Goal: Complete application form: Complete application form

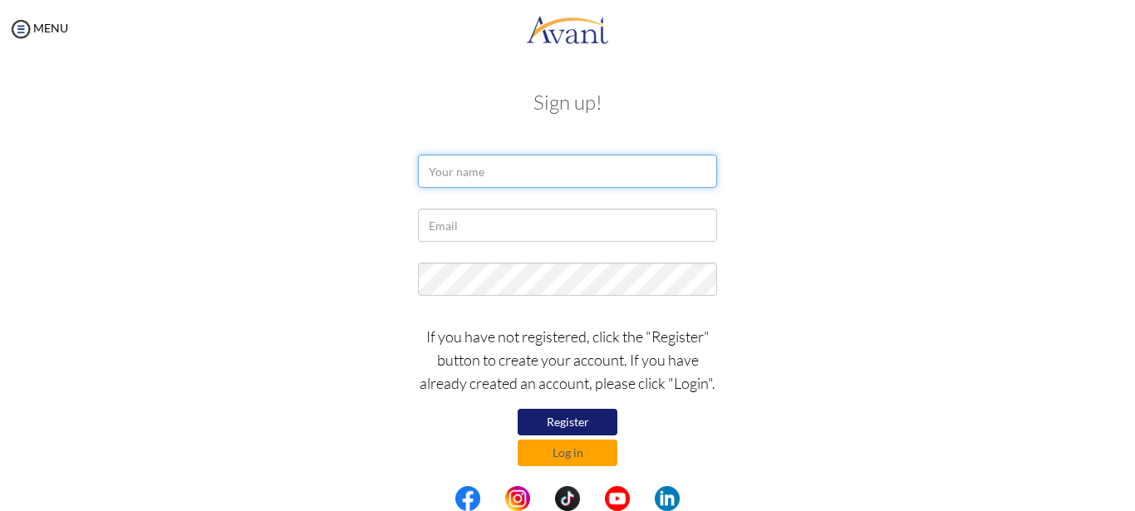
click at [537, 165] on input "text" at bounding box center [567, 171] width 299 height 33
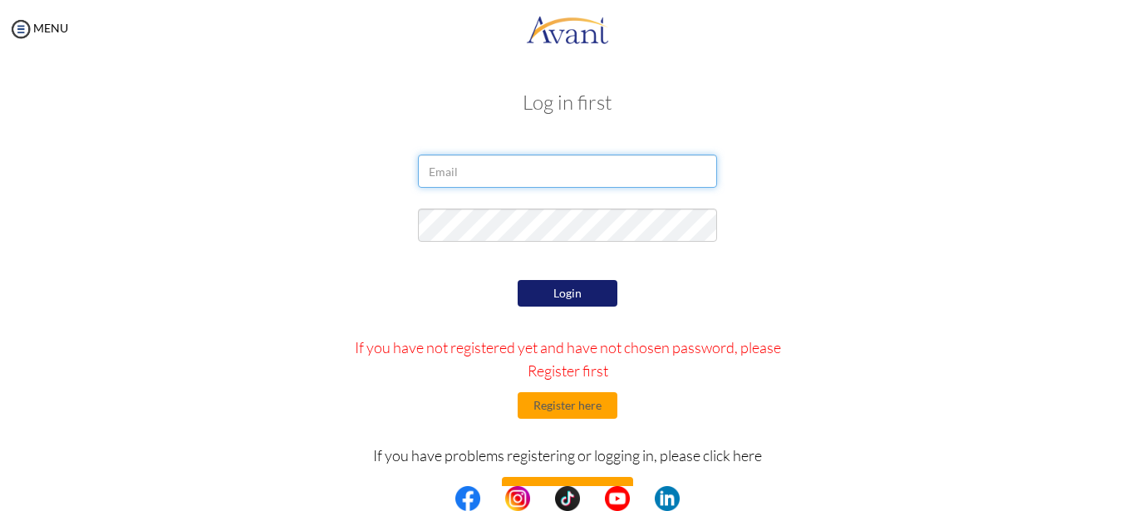
click at [534, 165] on input "email" at bounding box center [567, 171] width 299 height 33
type input "nicodemuskaren0407@gmail.com"
click at [560, 288] on button "Login" at bounding box center [568, 293] width 100 height 27
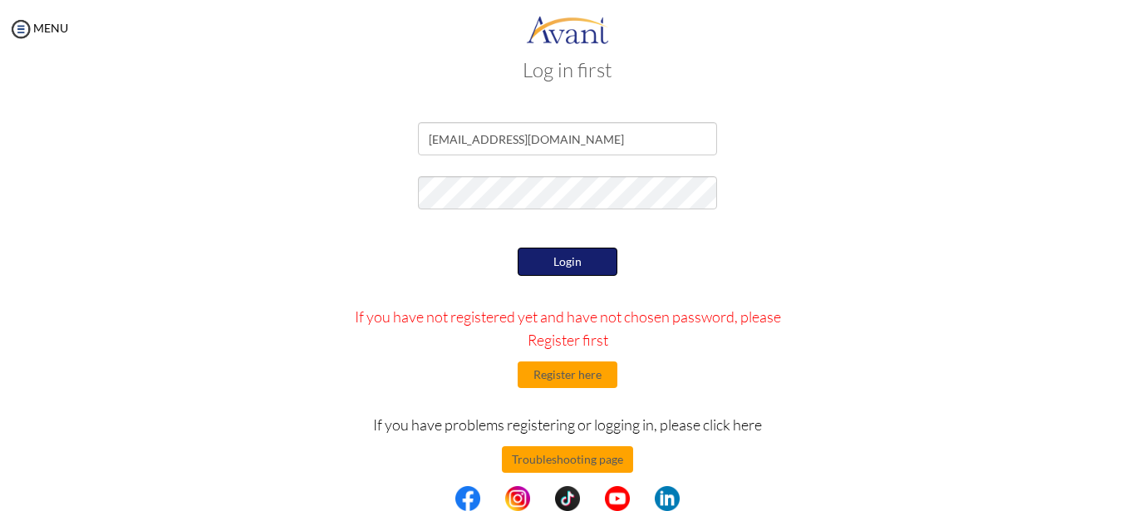
scroll to position [50, 0]
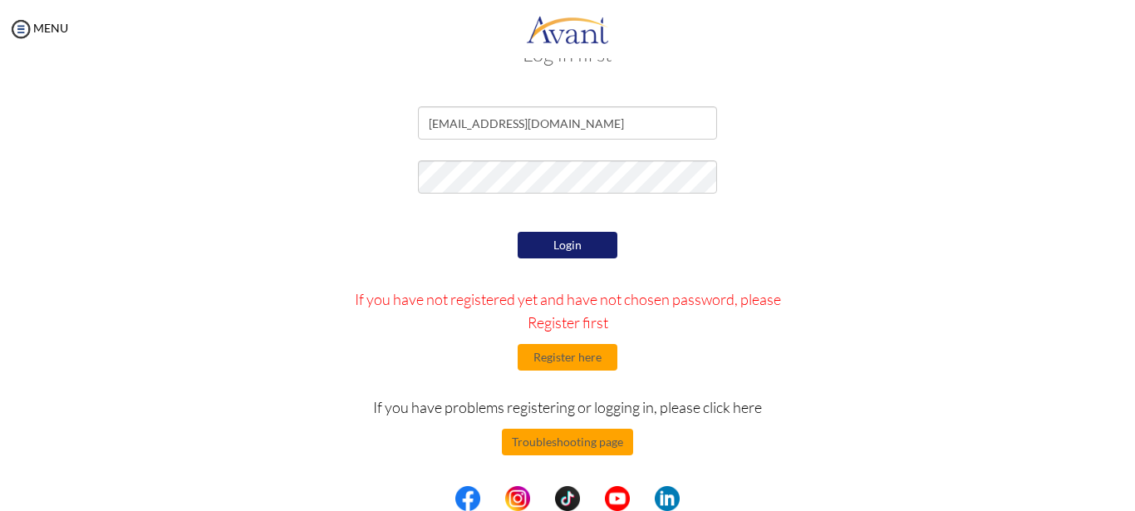
click at [587, 246] on button "Login" at bounding box center [568, 245] width 100 height 27
click at [566, 236] on button "Login" at bounding box center [568, 245] width 100 height 27
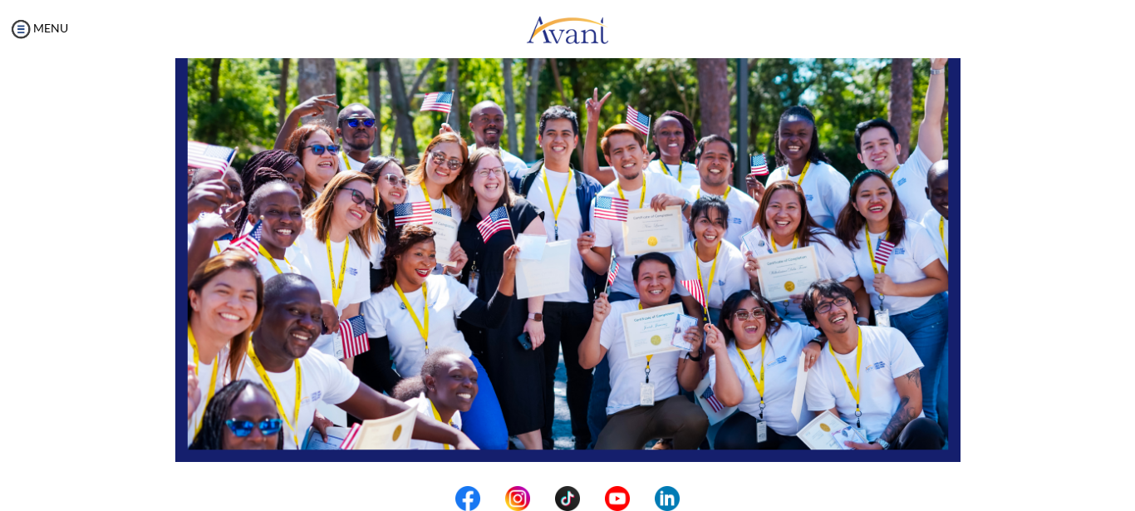
scroll to position [249, 0]
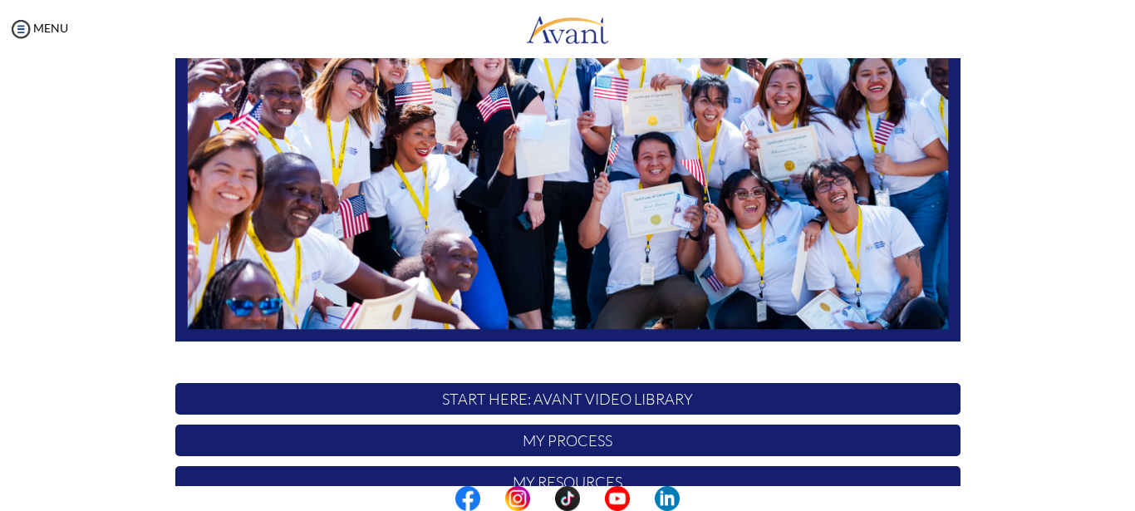
click at [854, 211] on img at bounding box center [567, 121] width 785 height 442
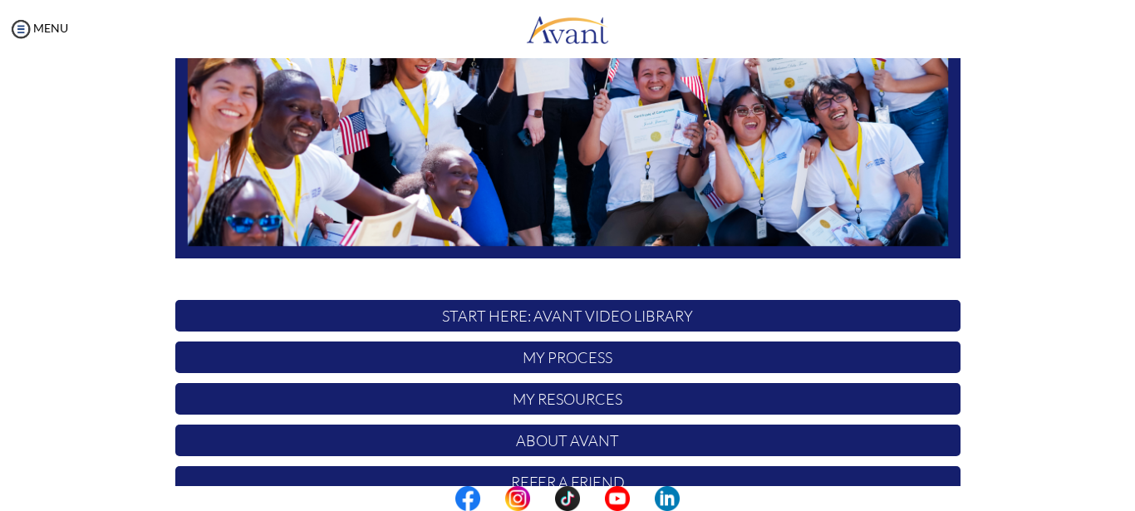
scroll to position [412, 0]
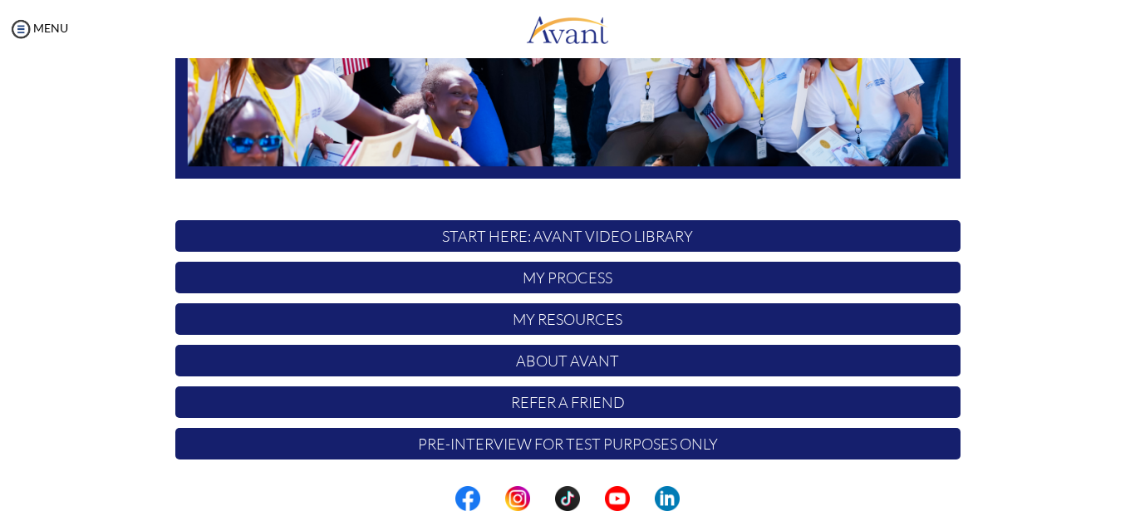
click at [601, 242] on p "START HERE: Avant Video Library" at bounding box center [567, 236] width 785 height 32
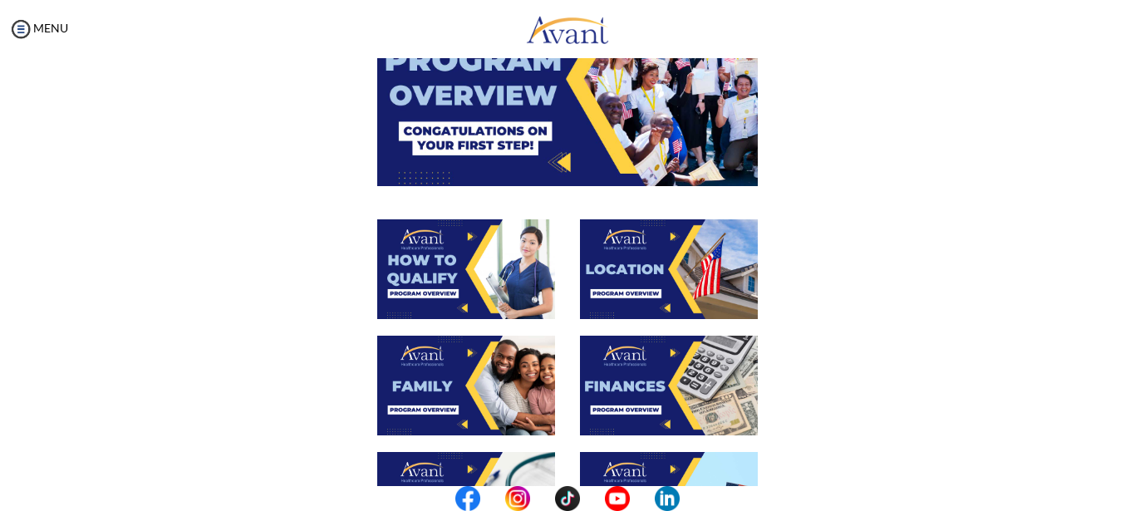
scroll to position [83, 0]
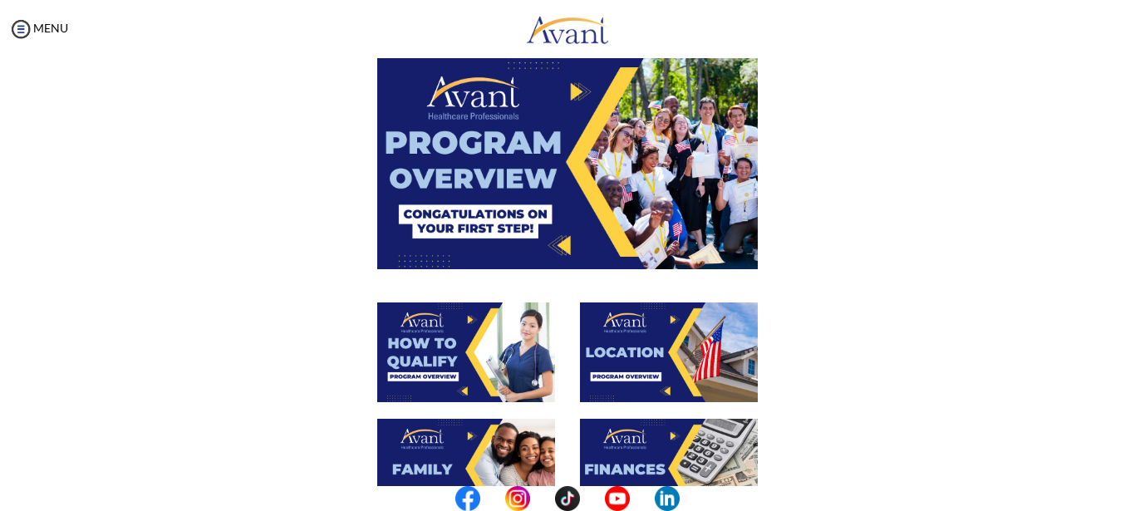
click at [547, 210] on img at bounding box center [567, 162] width 381 height 214
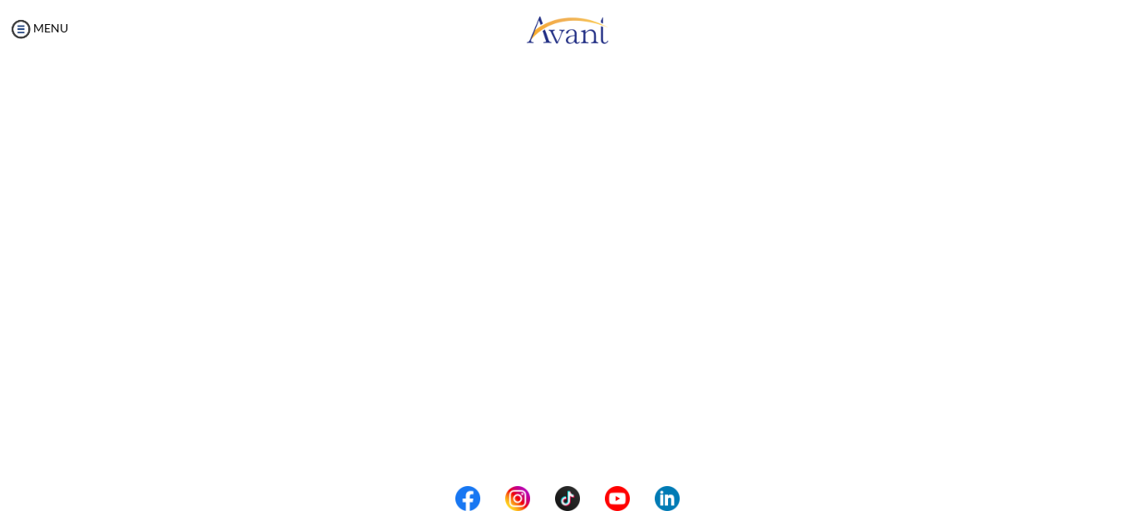
scroll to position [307, 0]
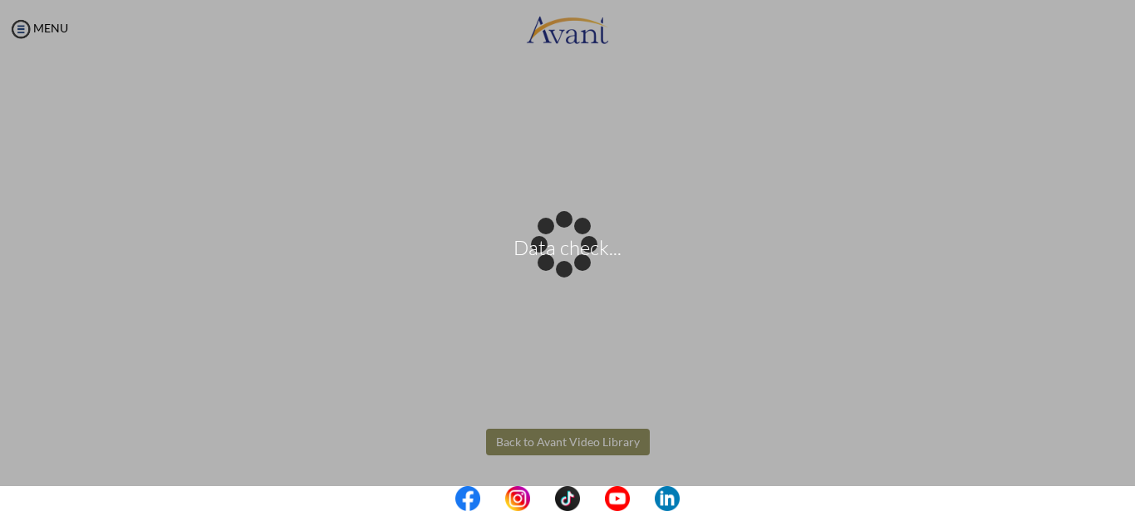
click at [546, 448] on body "Data check... Maintenance break. Please come back in 2 hours. MENU My Status Wh…" at bounding box center [567, 255] width 1135 height 511
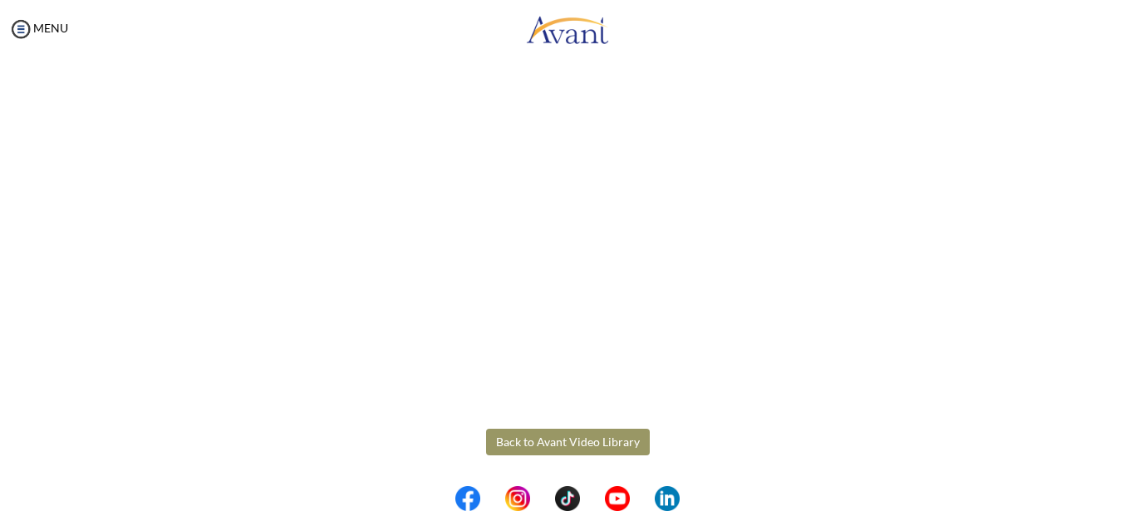
click at [562, 438] on button "Back to Avant Video Library" at bounding box center [568, 442] width 164 height 27
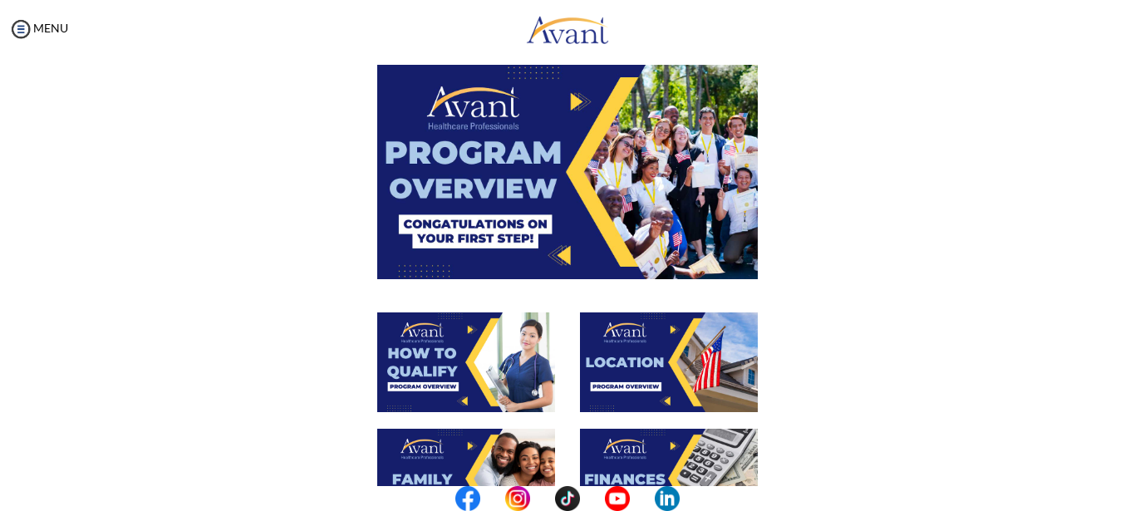
scroll to position [166, 0]
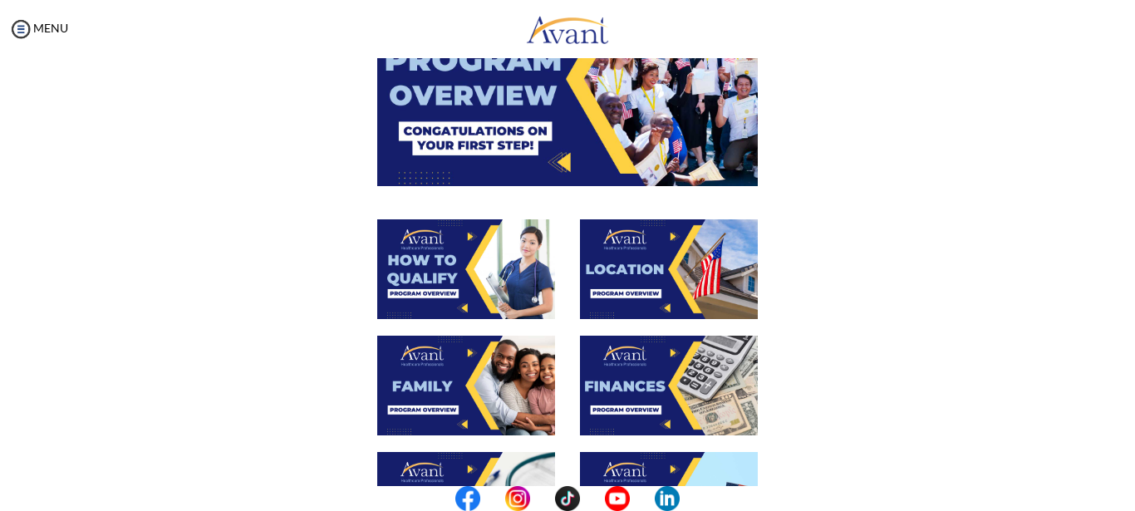
click at [481, 255] on img at bounding box center [466, 269] width 178 height 100
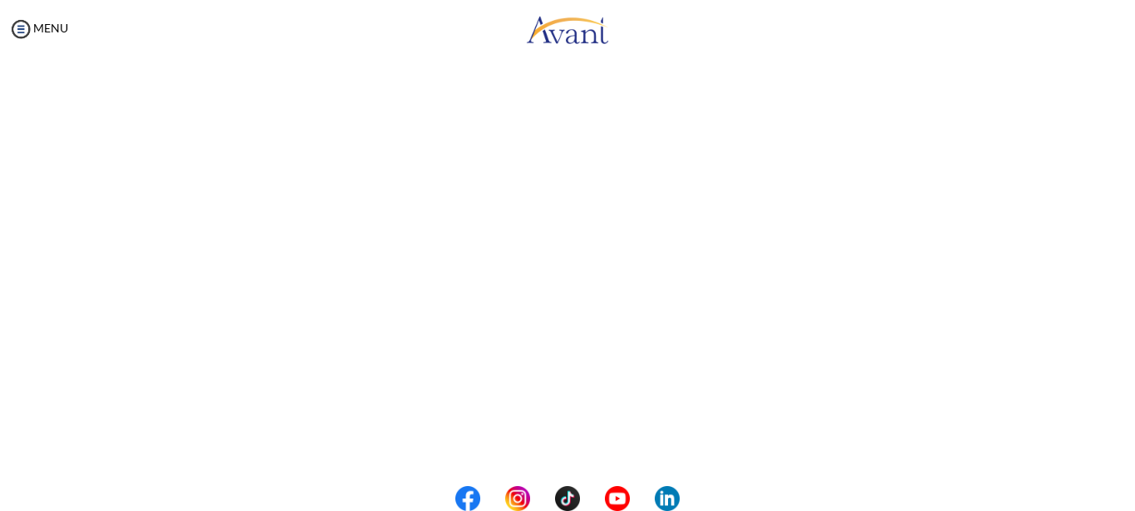
scroll to position [307, 0]
click at [554, 441] on body "Maintenance break. Please come back in 2 hours. MENU My Status What is the next…" at bounding box center [567, 255] width 1135 height 511
click at [529, 439] on button "Back to Avant Video Library" at bounding box center [568, 442] width 164 height 27
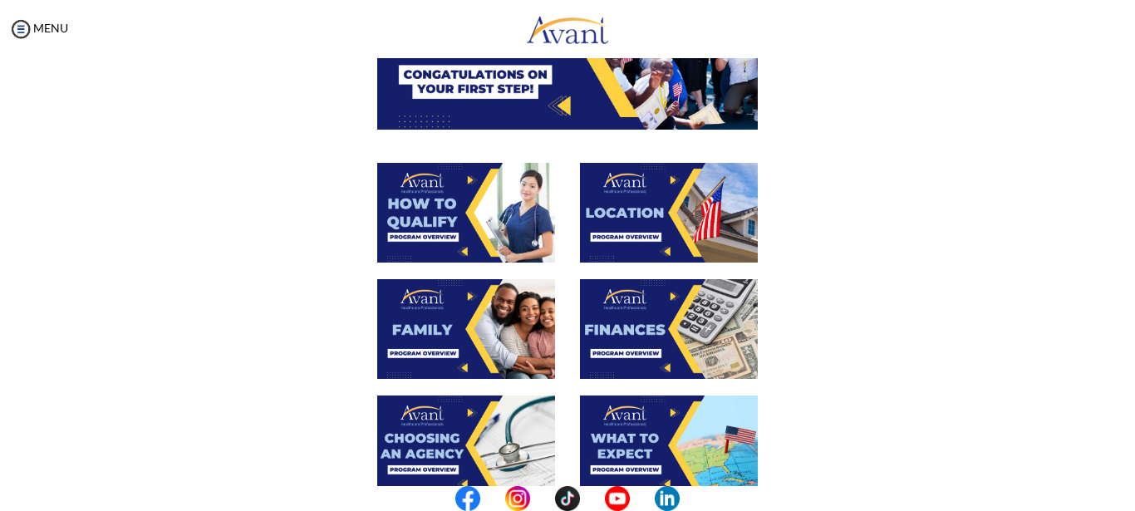
scroll to position [249, 0]
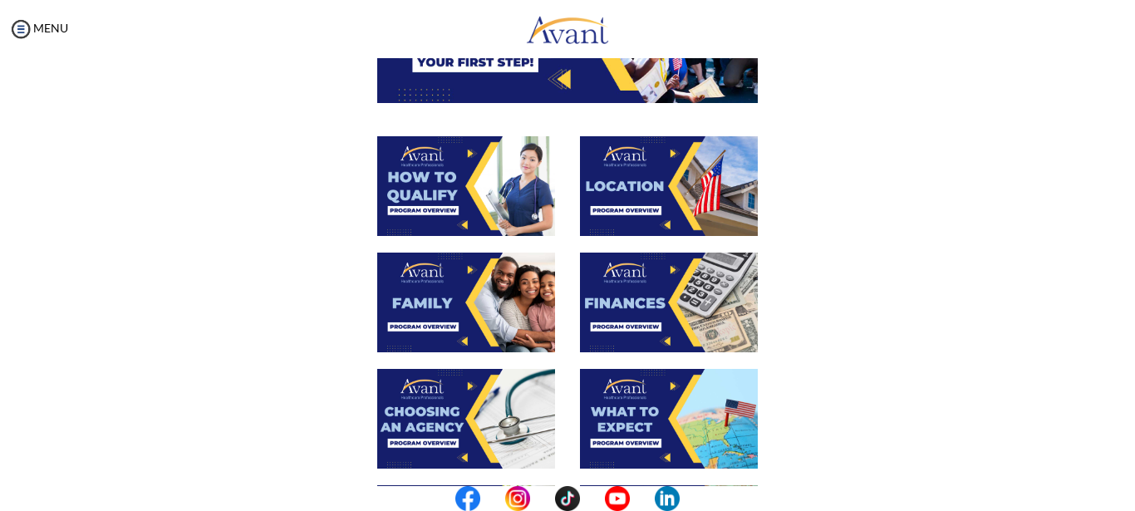
click at [659, 175] on img at bounding box center [669, 186] width 178 height 100
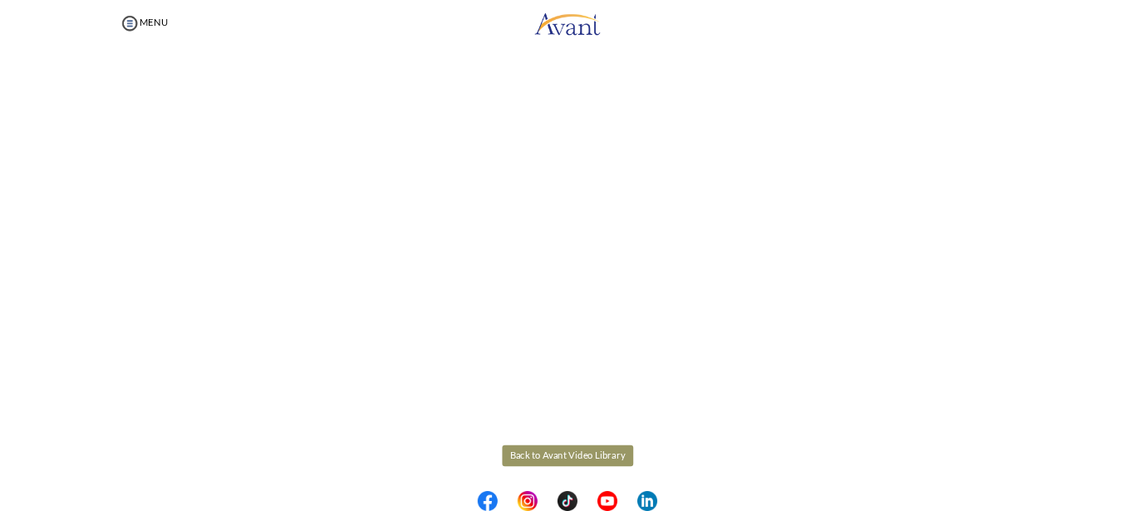
scroll to position [307, 0]
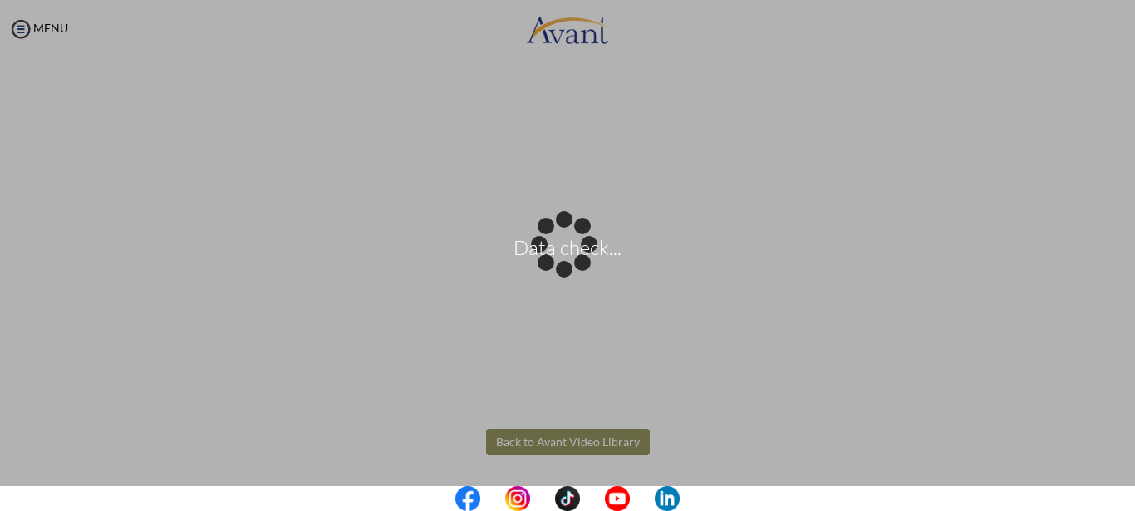
click at [561, 443] on body "Data check... Maintenance break. Please come back in 2 hours. MENU My Status Wh…" at bounding box center [567, 255] width 1135 height 511
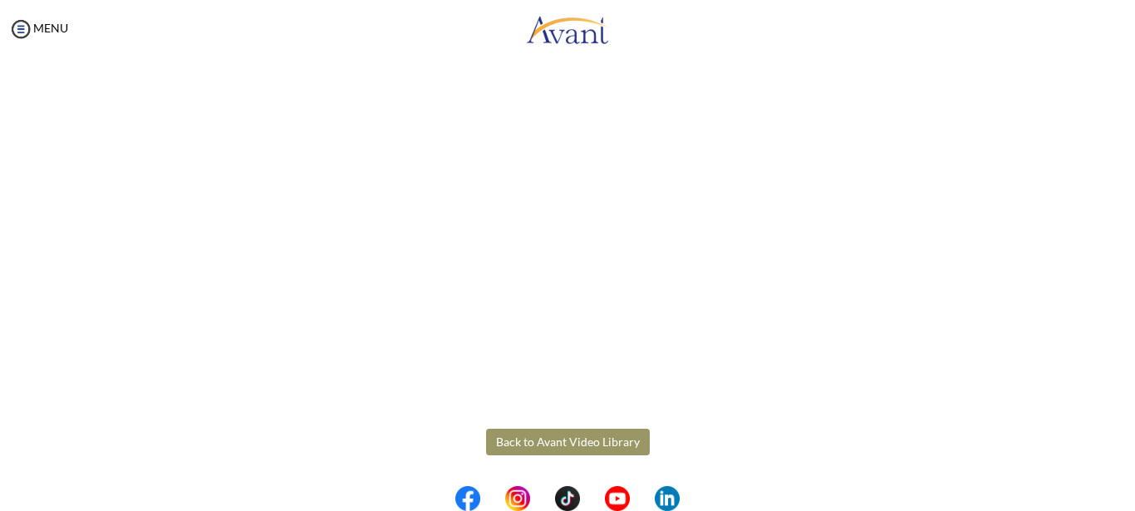
click at [573, 441] on button "Back to Avant Video Library" at bounding box center [568, 442] width 164 height 27
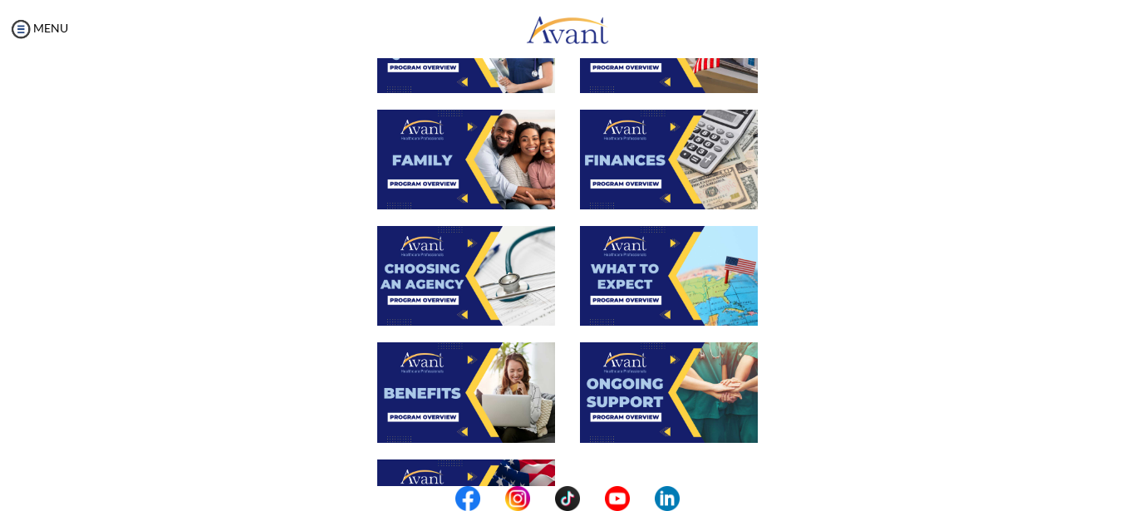
scroll to position [416, 0]
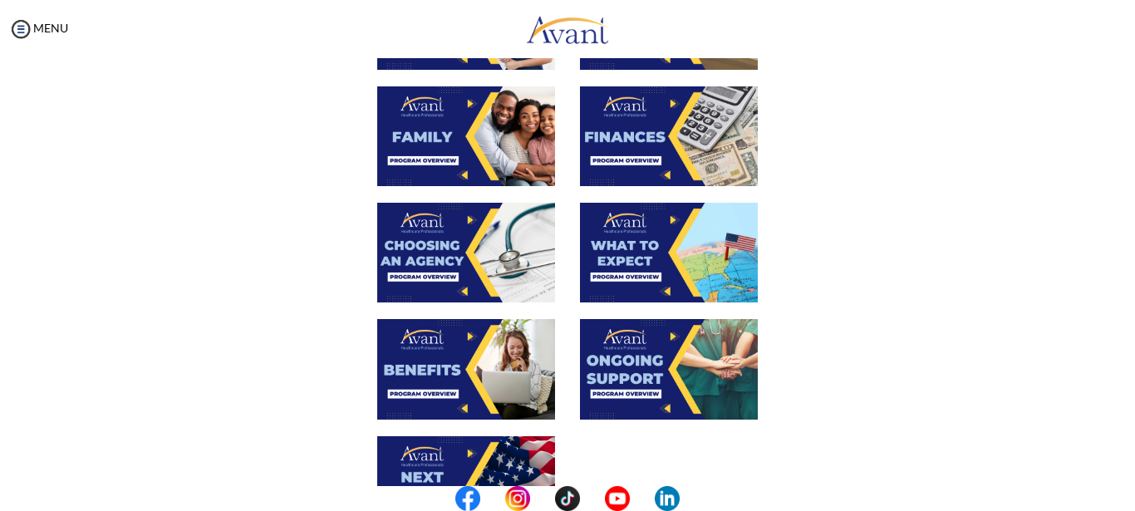
click at [683, 134] on img at bounding box center [669, 136] width 178 height 100
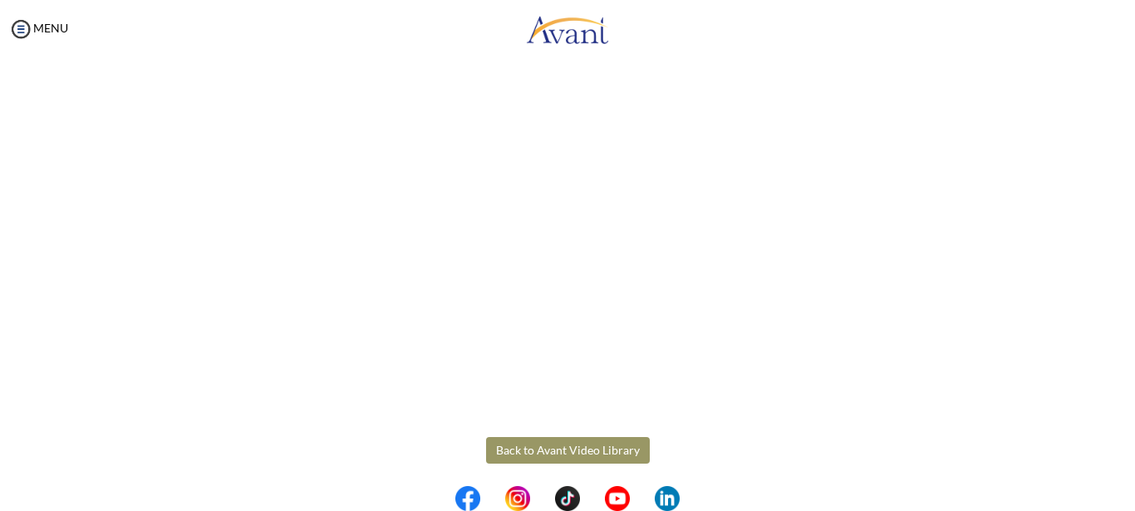
scroll to position [307, 0]
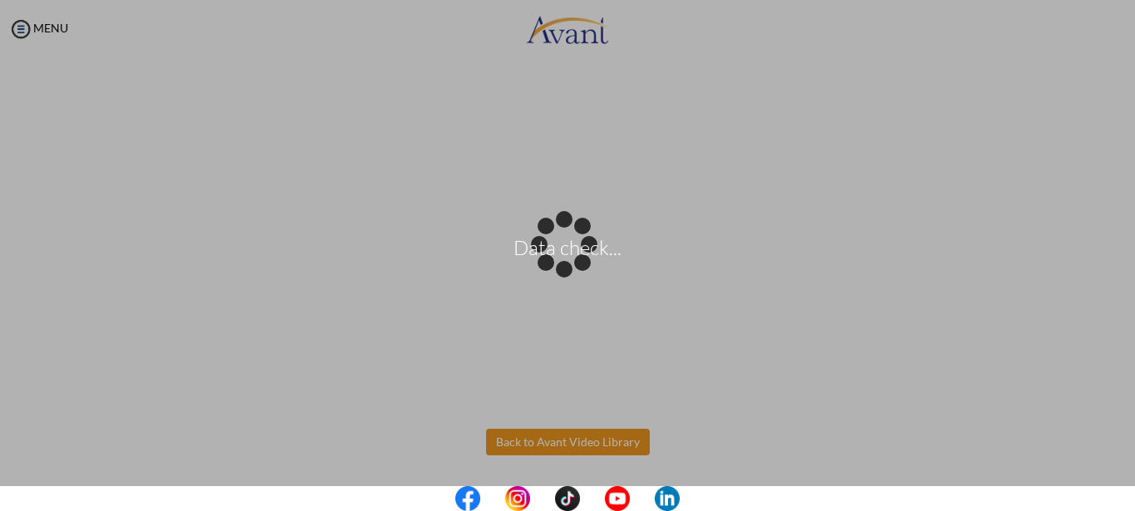
click at [608, 442] on body "Data check... Maintenance break. Please come back in 2 hours. MENU My Status Wh…" at bounding box center [567, 255] width 1135 height 511
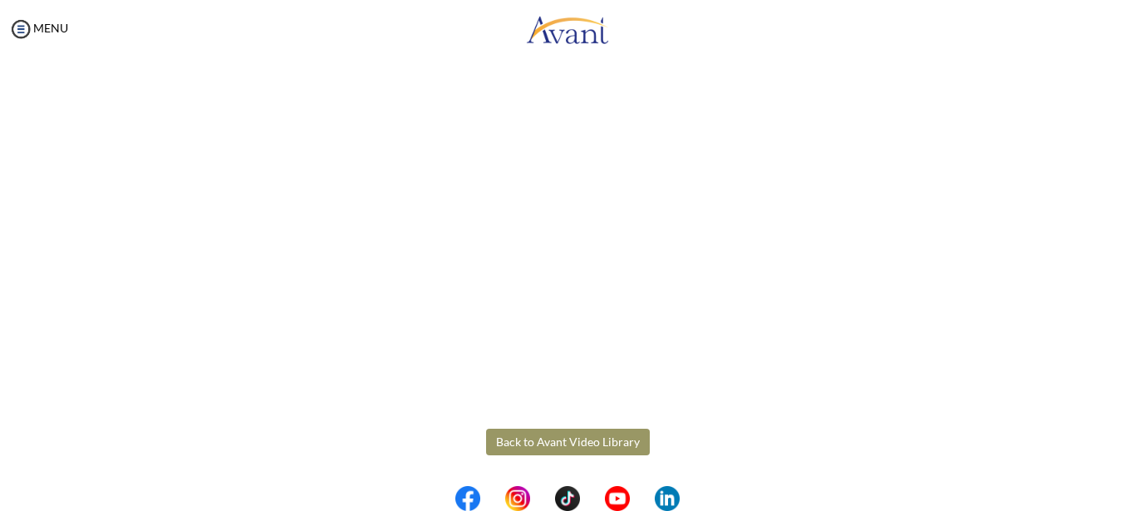
click at [580, 443] on button "Back to Avant Video Library" at bounding box center [568, 442] width 164 height 27
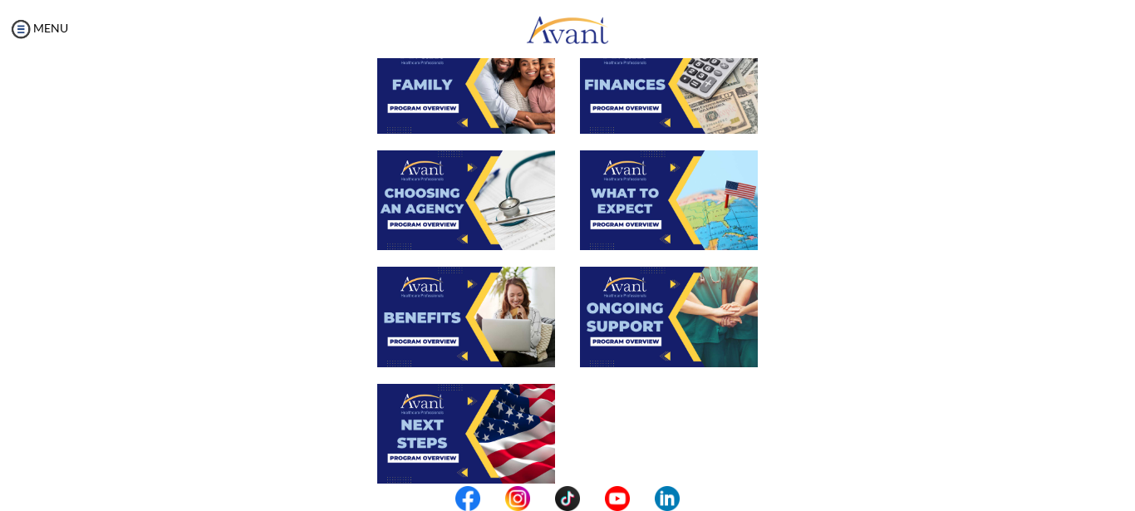
scroll to position [499, 0]
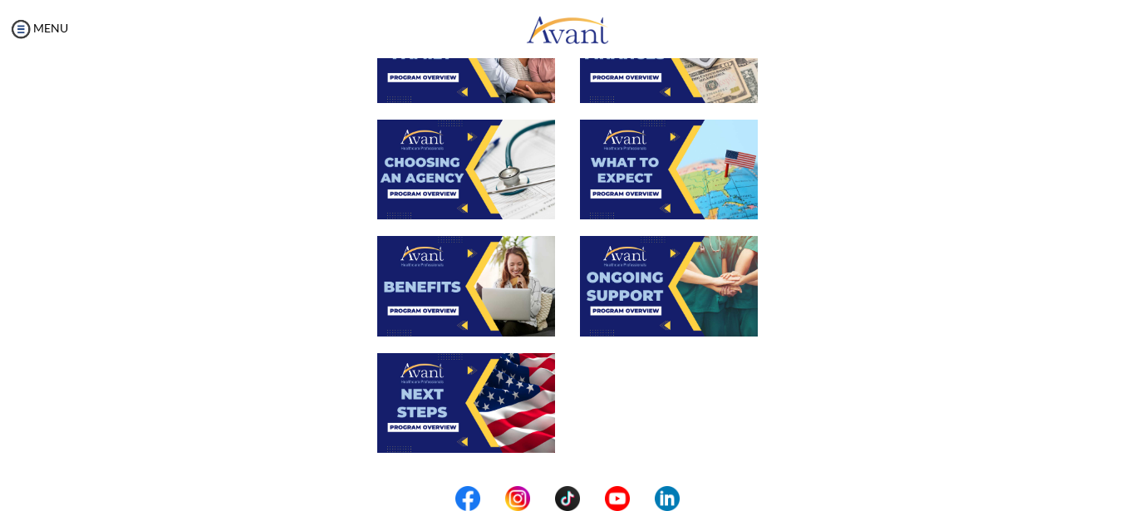
click at [417, 165] on img at bounding box center [466, 170] width 178 height 100
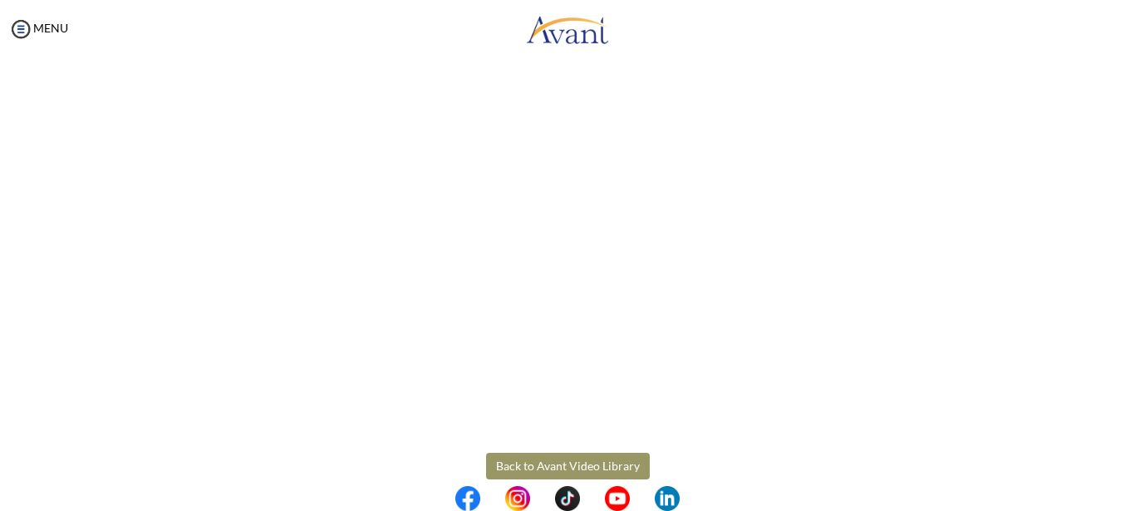
scroll to position [484, 0]
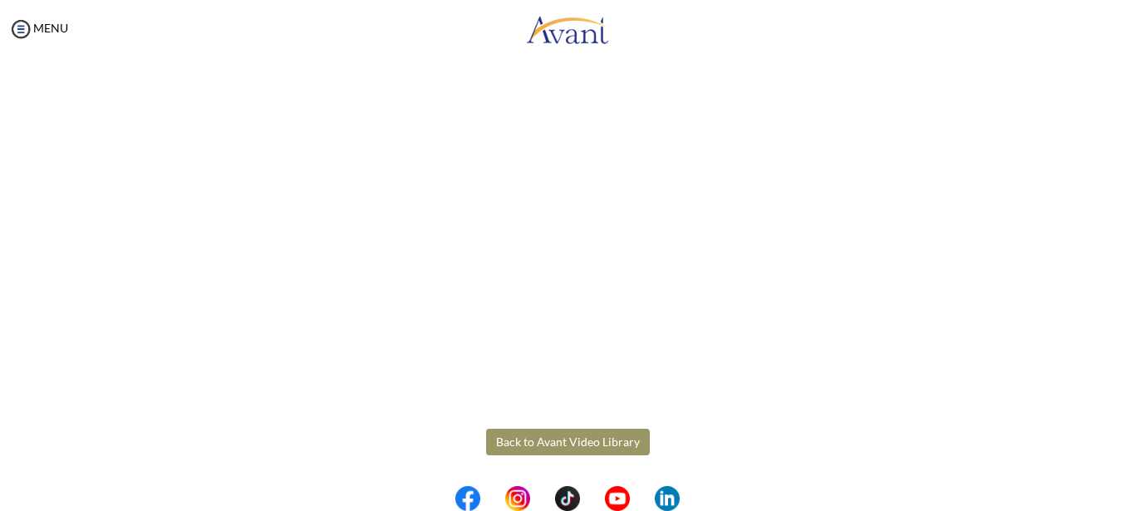
click at [583, 448] on body "Maintenance break. Please come back in 2 hours. MENU My Status What is the next…" at bounding box center [567, 255] width 1135 height 511
click at [583, 436] on button "Back to Avant Video Library" at bounding box center [568, 442] width 164 height 27
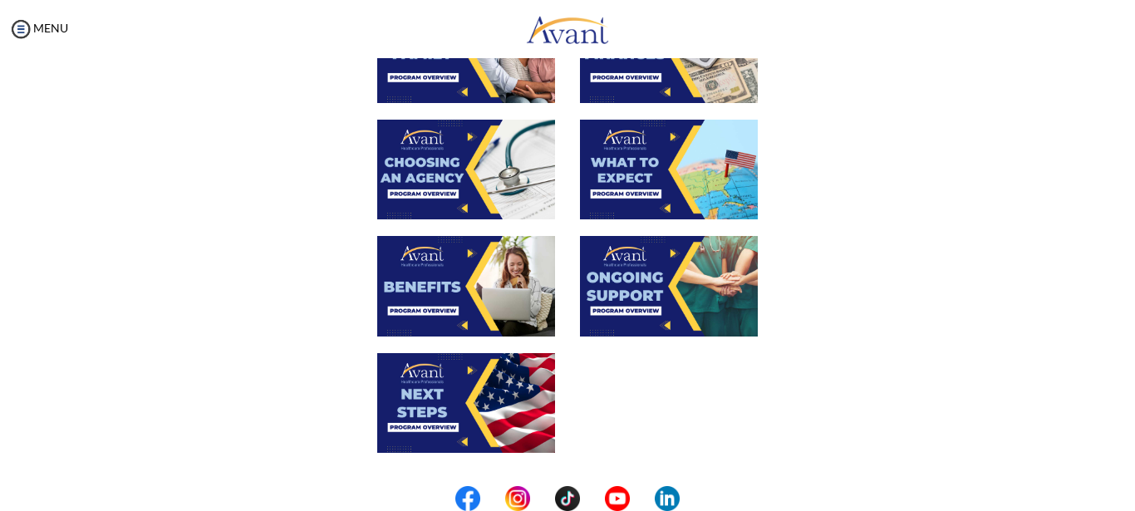
scroll to position [416, 0]
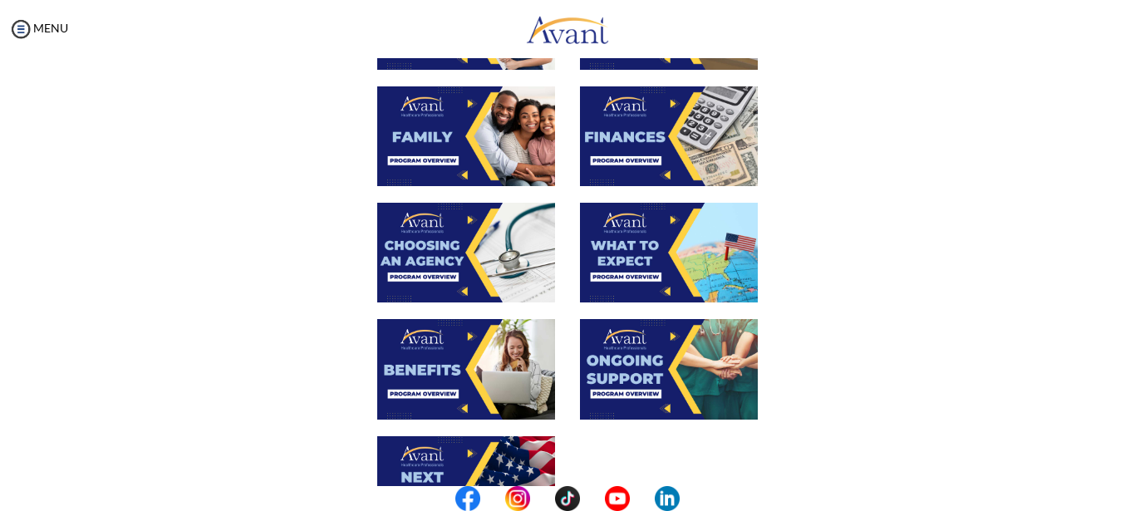
click at [677, 277] on img at bounding box center [669, 253] width 178 height 100
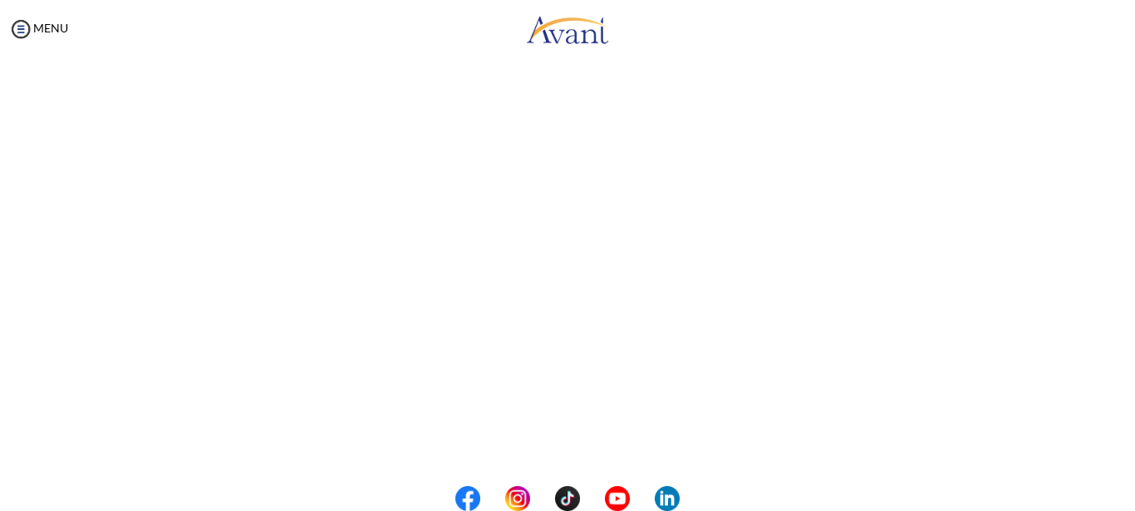
scroll to position [484, 0]
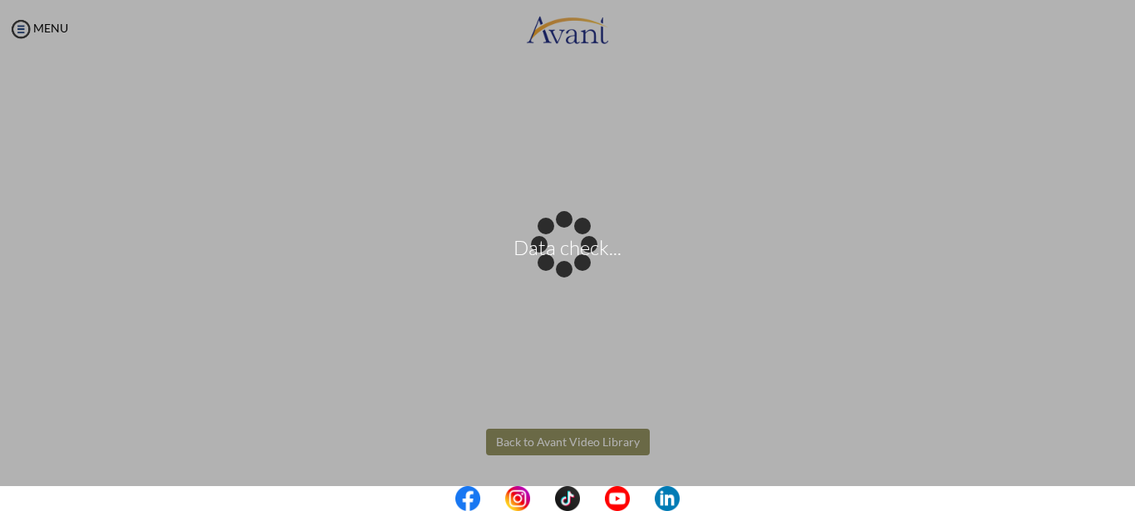
click at [586, 434] on body "Data check... Maintenance break. Please come back in 2 hours. MENU My Status Wh…" at bounding box center [567, 255] width 1135 height 511
click at [579, 268] on div "Data check..." at bounding box center [567, 255] width 23 height 23
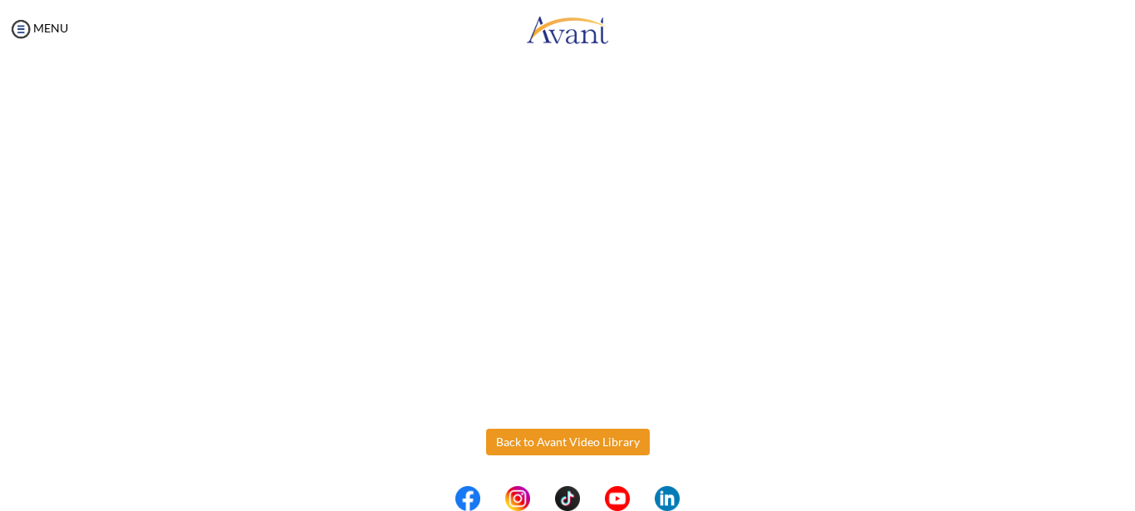
click at [584, 445] on button "Back to Avant Video Library" at bounding box center [568, 442] width 164 height 27
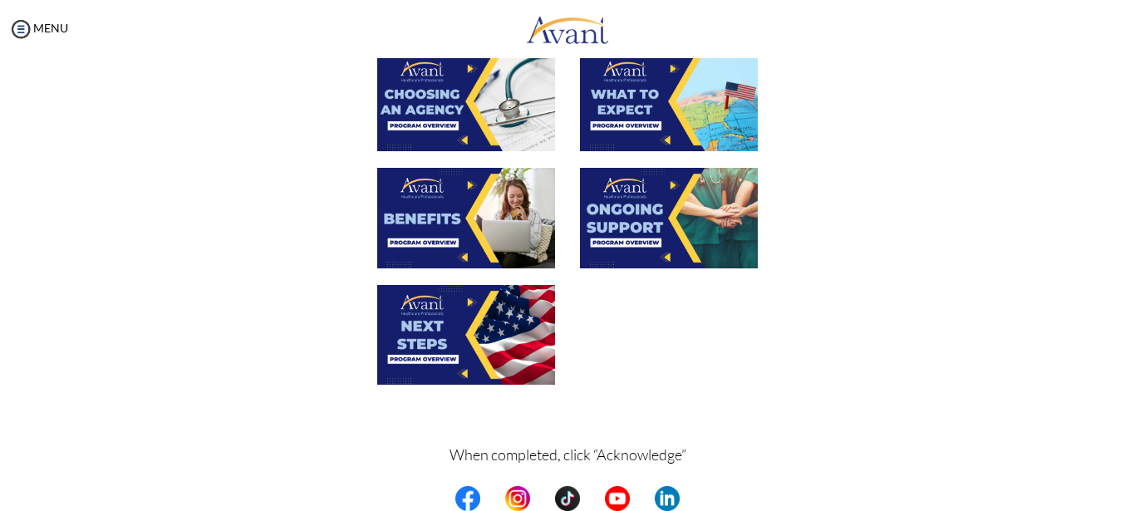
scroll to position [465, 0]
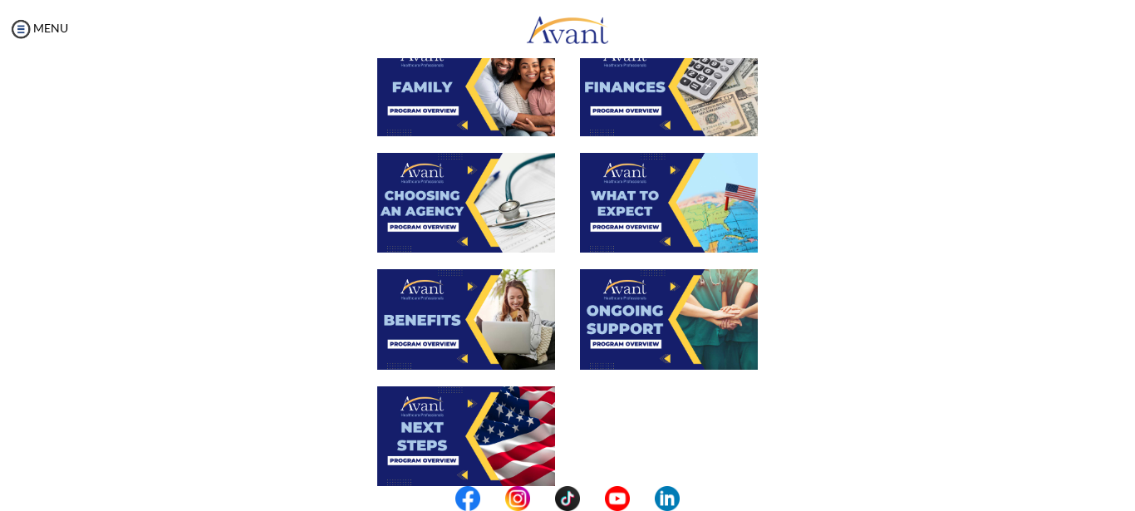
click at [428, 308] on img at bounding box center [466, 319] width 178 height 100
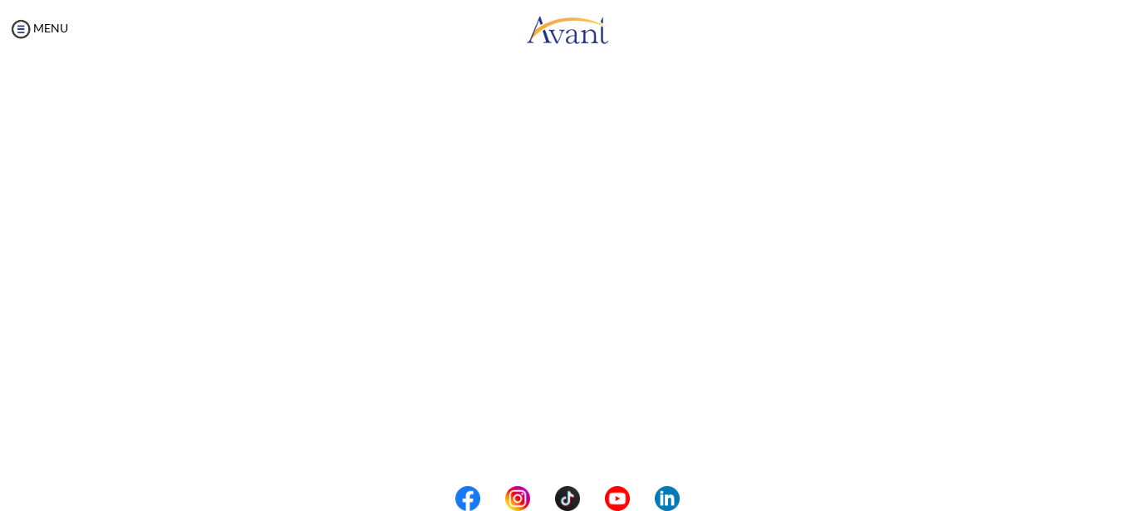
scroll to position [484, 0]
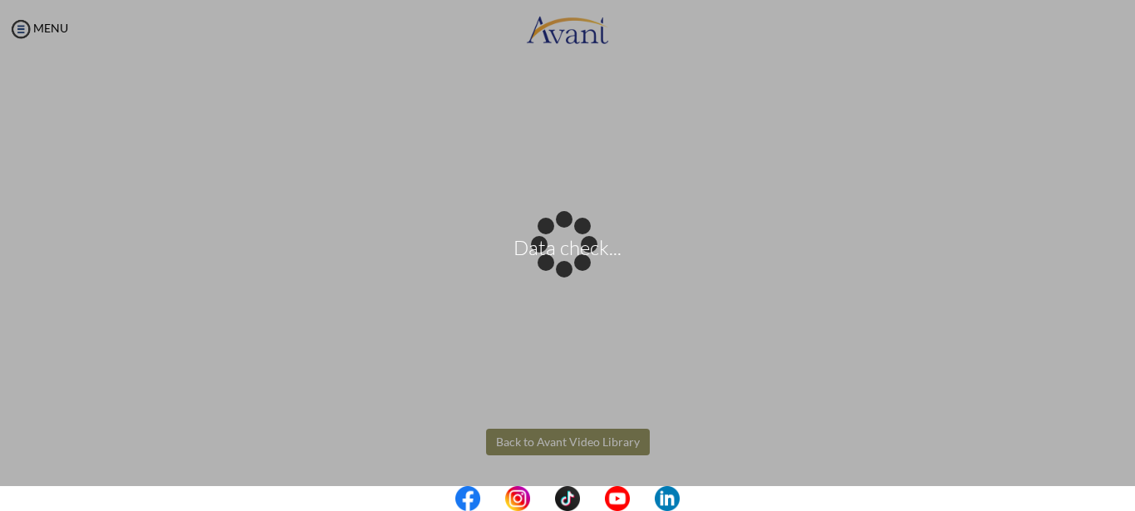
click at [589, 442] on body "Data check... Maintenance break. Please come back in 2 hours. MENU My Status Wh…" at bounding box center [567, 255] width 1135 height 511
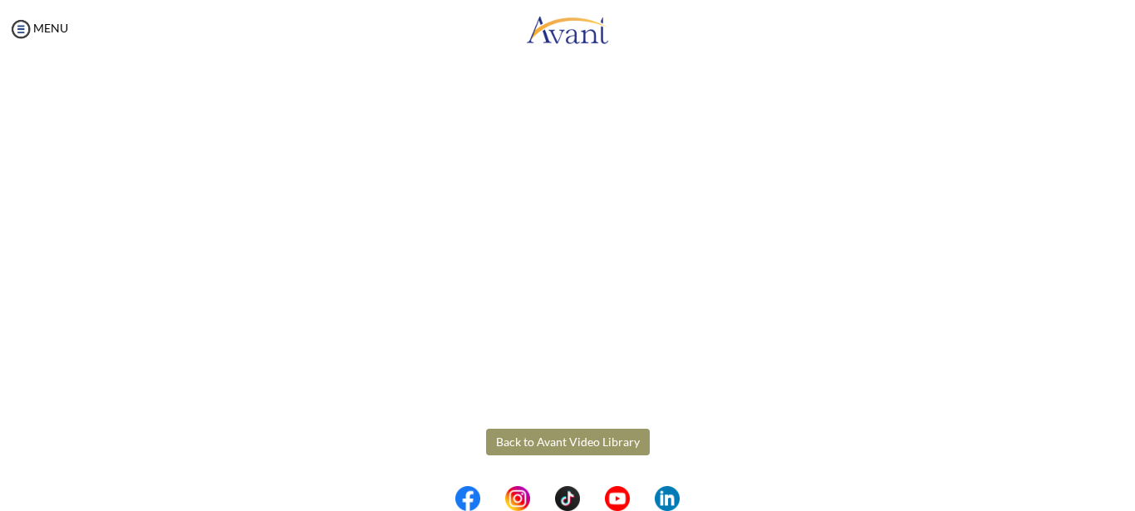
click at [589, 442] on button "Back to Avant Video Library" at bounding box center [568, 442] width 164 height 27
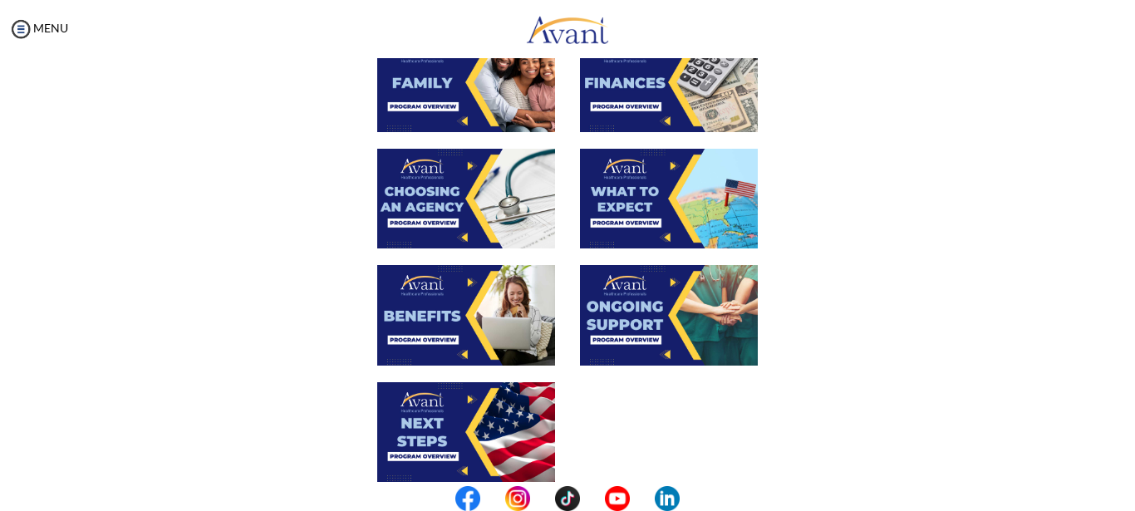
scroll to position [499, 0]
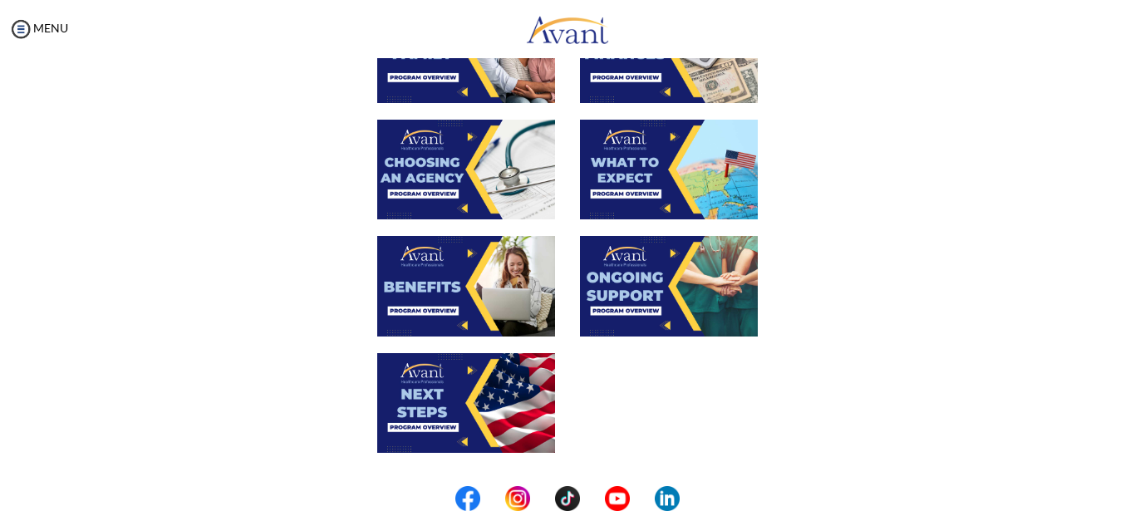
click at [704, 309] on img at bounding box center [669, 286] width 178 height 100
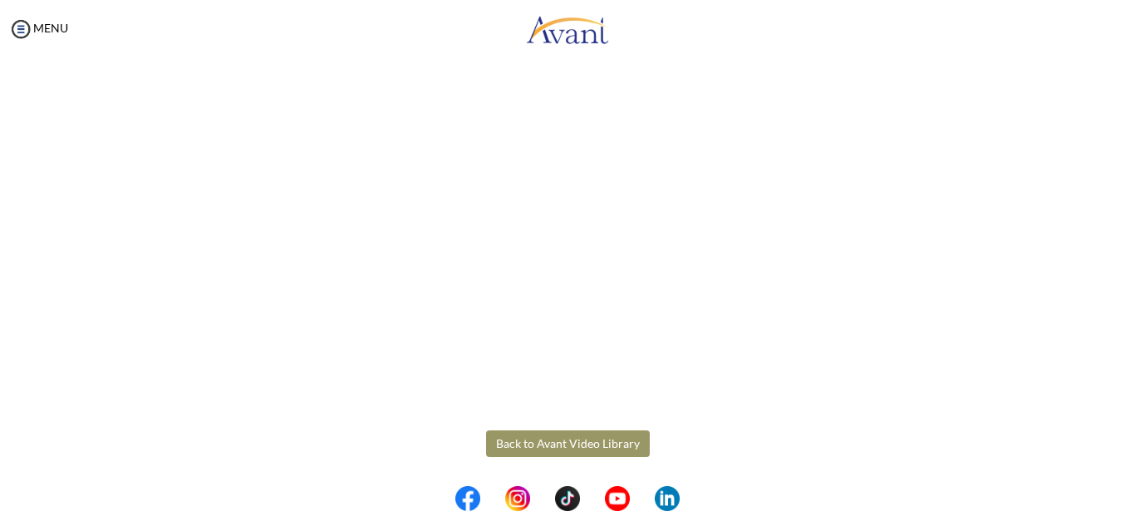
scroll to position [484, 0]
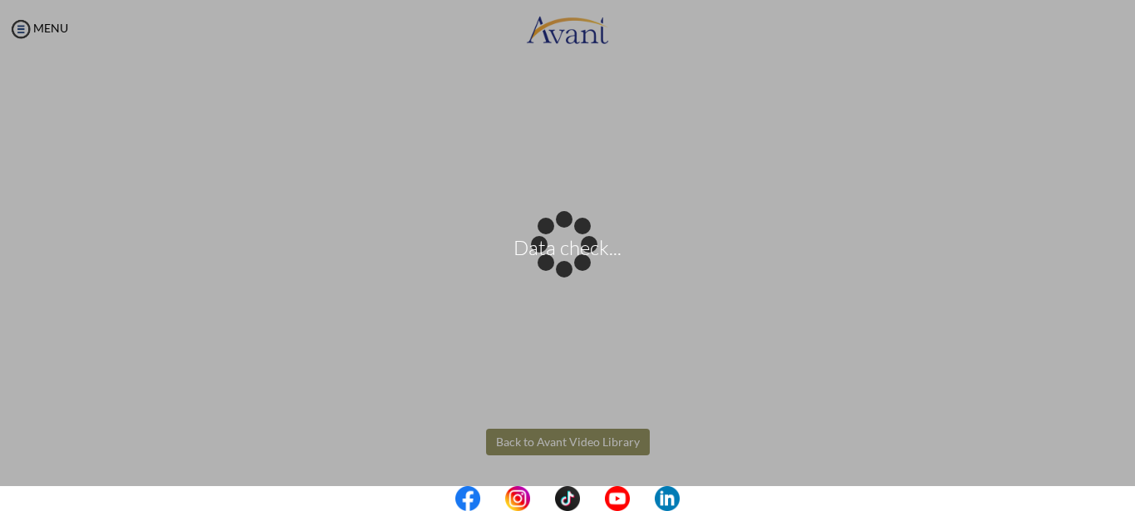
click at [620, 444] on body "Data check... Maintenance break. Please come back in 2 hours. MENU My Status Wh…" at bounding box center [567, 255] width 1135 height 511
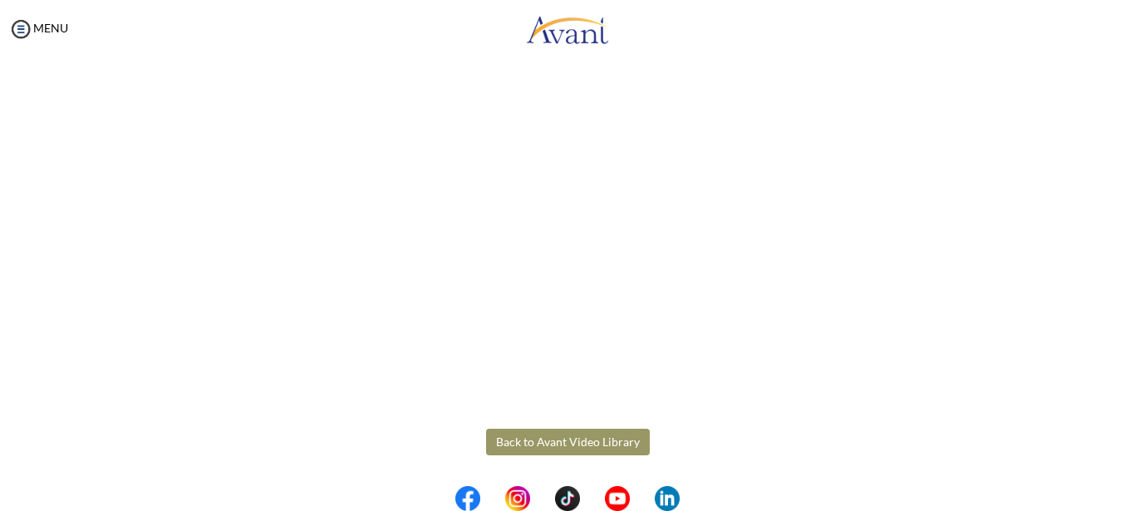
click at [610, 441] on button "Back to Avant Video Library" at bounding box center [568, 442] width 164 height 27
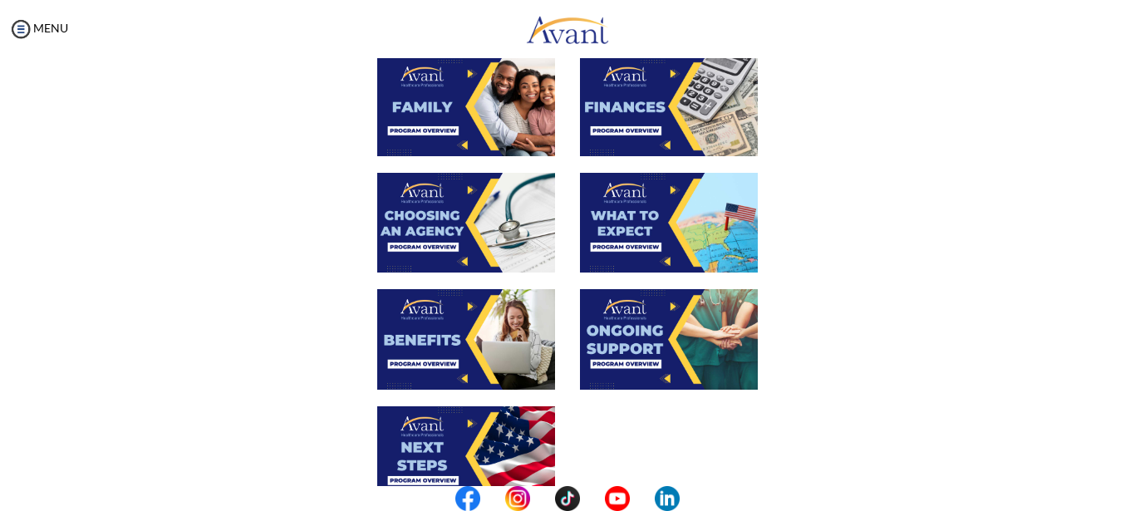
scroll to position [499, 0]
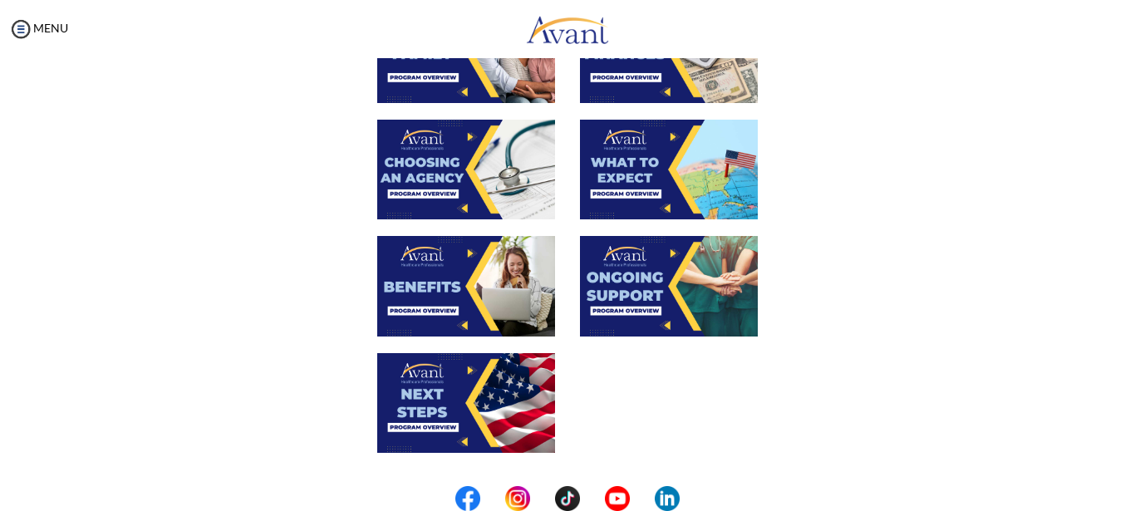
click at [508, 407] on img at bounding box center [466, 403] width 178 height 100
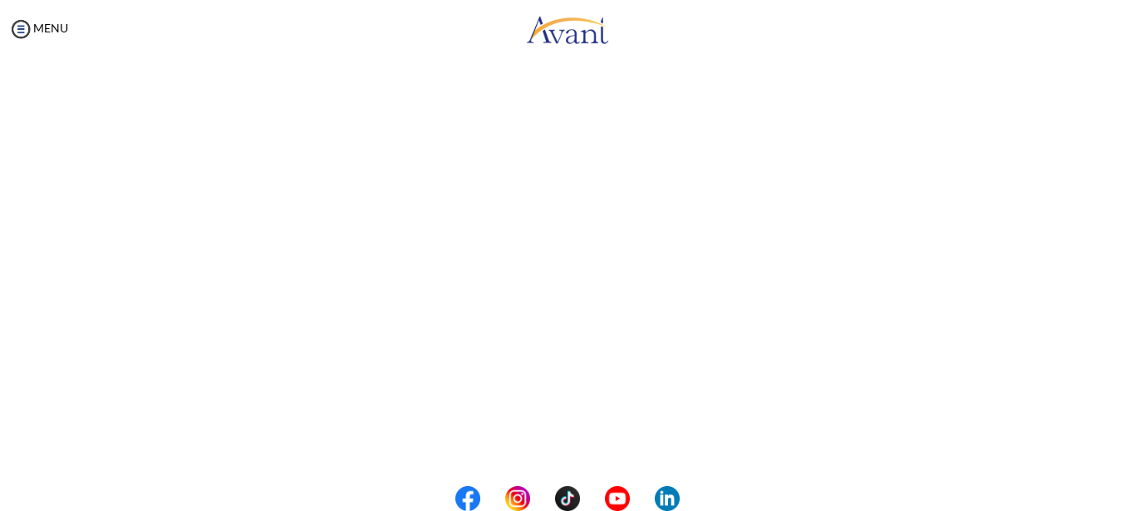
scroll to position [484, 0]
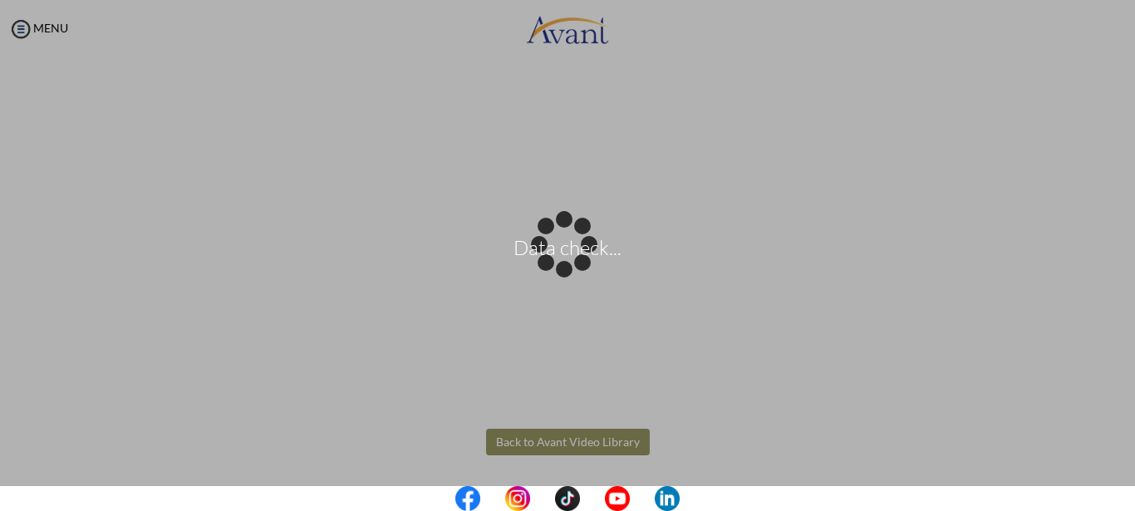
click at [624, 445] on body "Data check... Maintenance break. Please come back in 2 hours. MENU My Status Wh…" at bounding box center [567, 255] width 1135 height 511
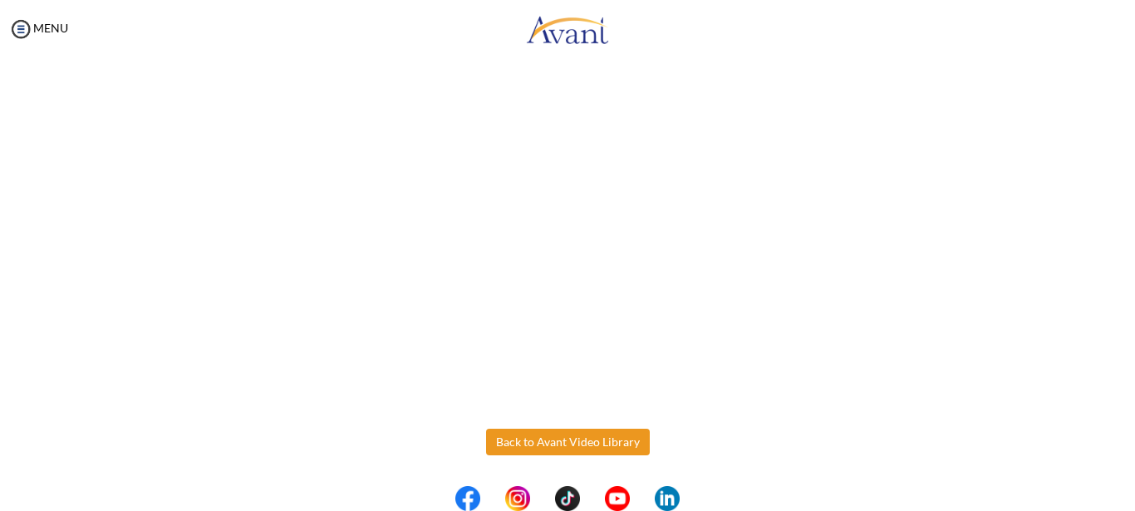
click at [624, 445] on button "Back to Avant Video Library" at bounding box center [568, 442] width 164 height 27
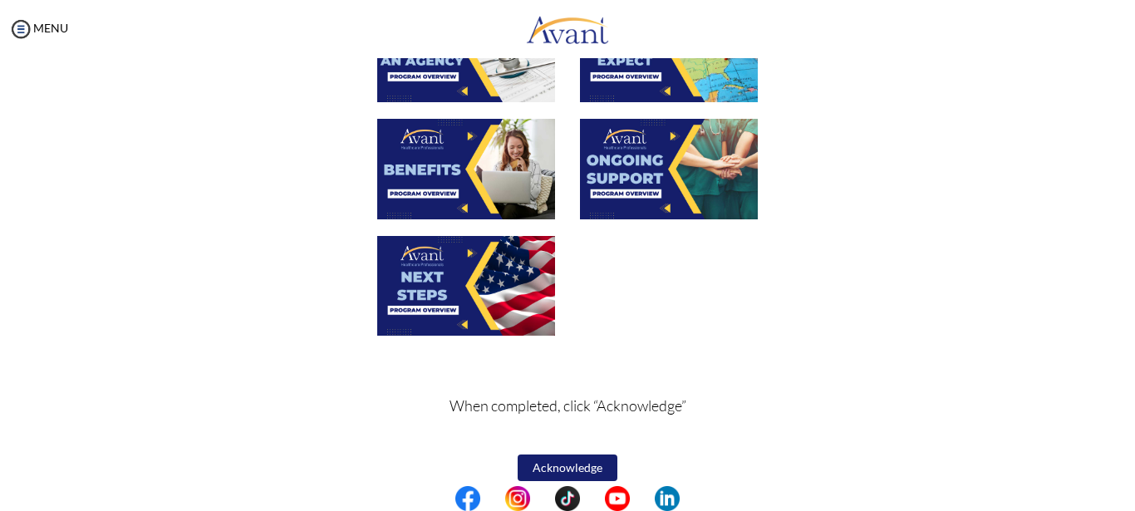
scroll to position [632, 0]
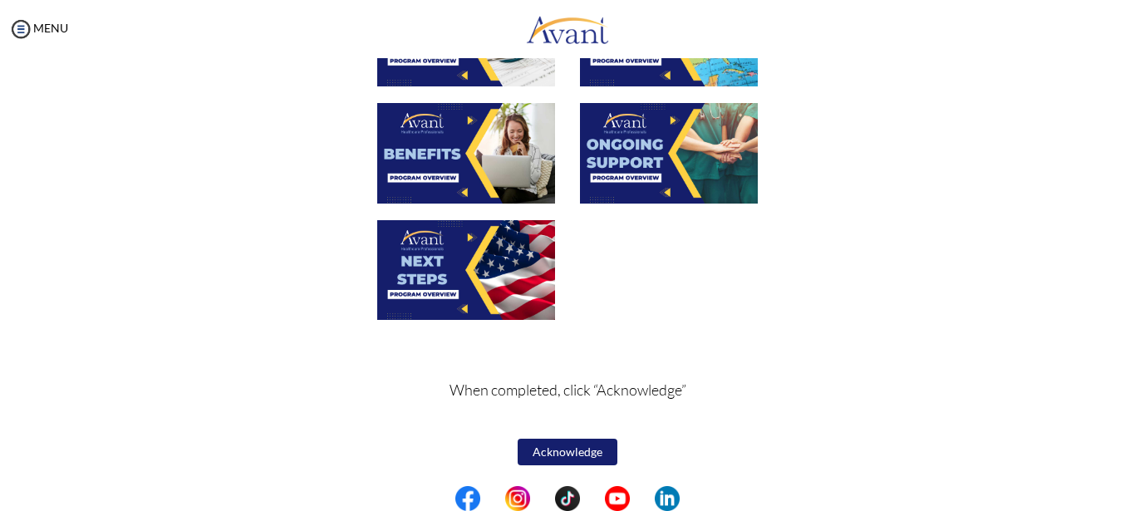
click at [586, 448] on button "Acknowledge" at bounding box center [568, 452] width 100 height 27
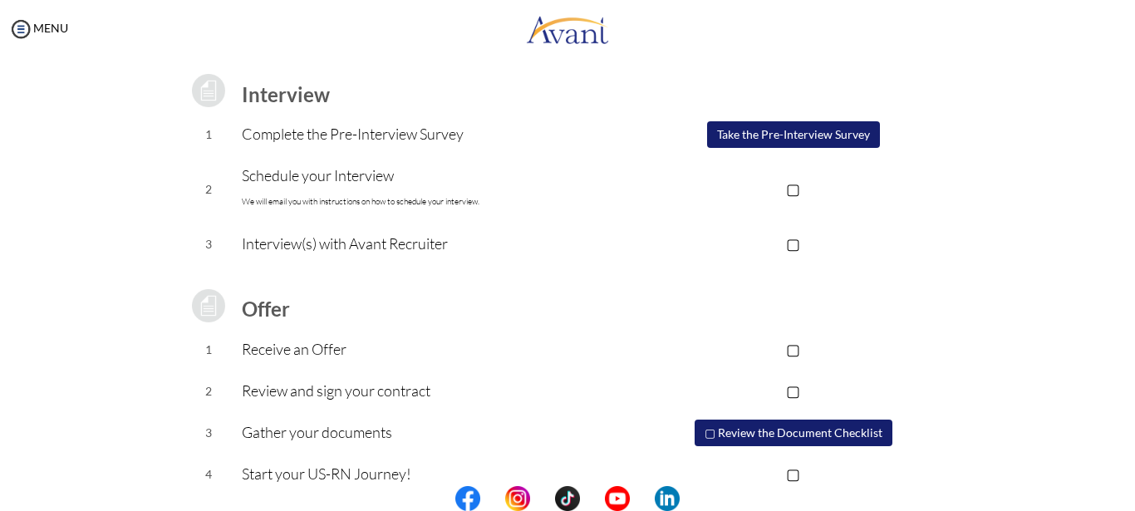
scroll to position [245, 0]
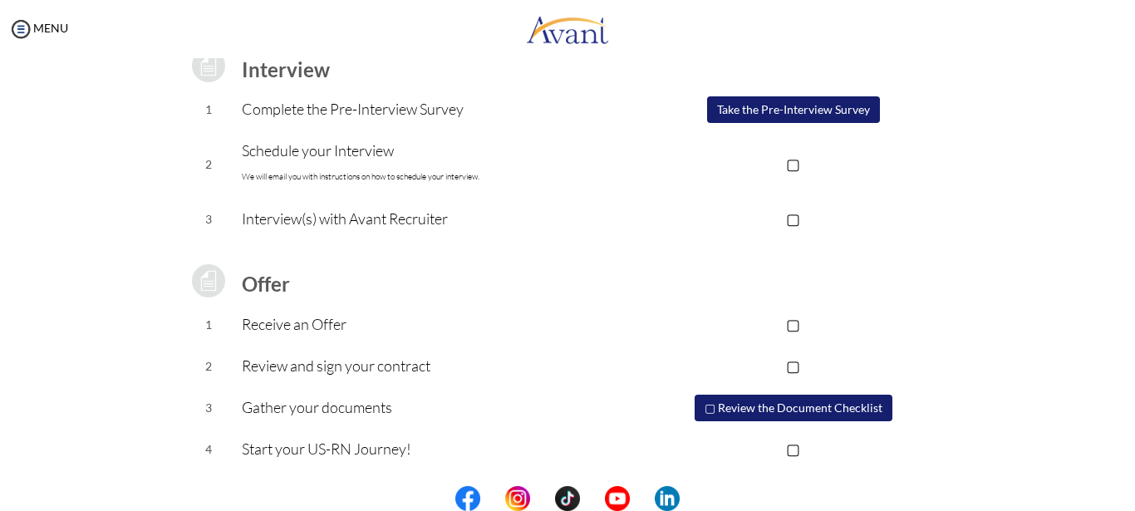
click at [858, 408] on button "▢ Review the Document Checklist" at bounding box center [794, 408] width 198 height 27
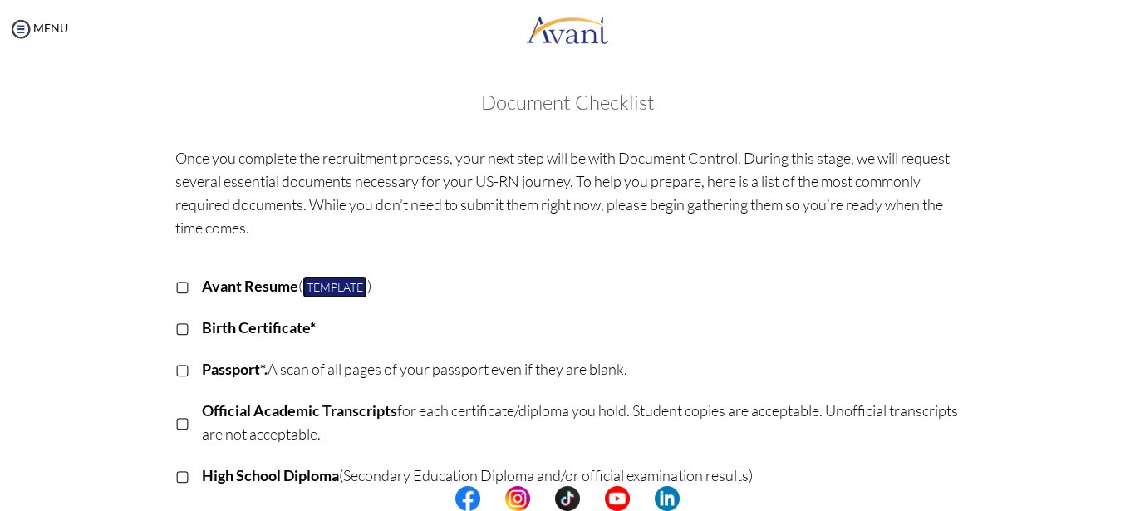
click at [339, 288] on link "Template" at bounding box center [335, 287] width 65 height 22
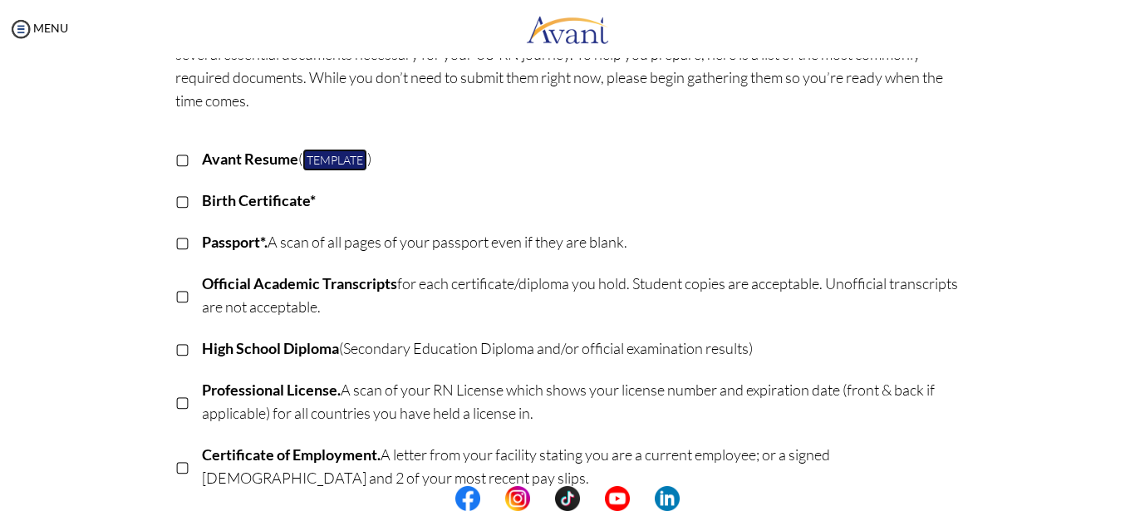
scroll to position [96, 0]
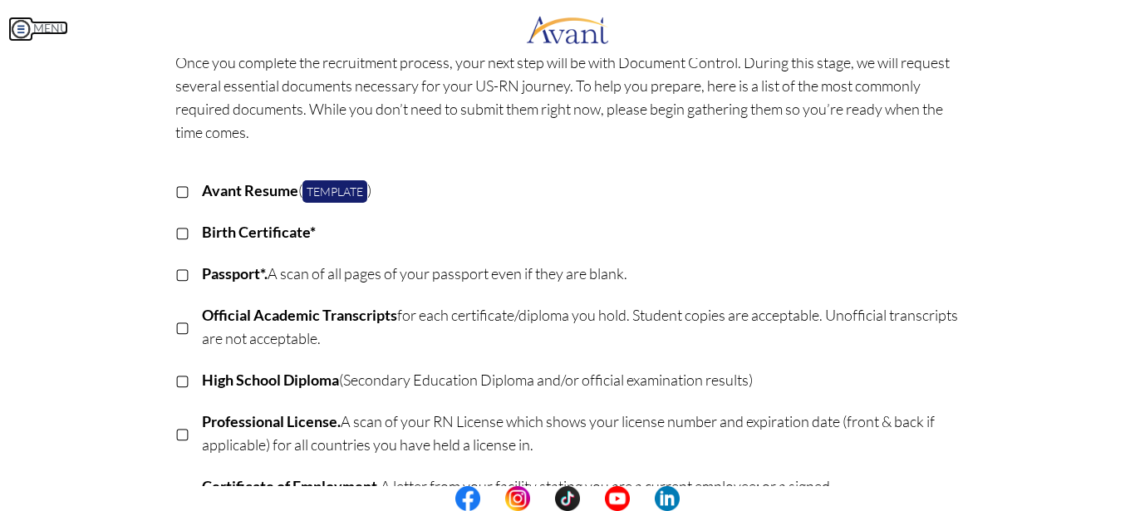
click at [27, 29] on img at bounding box center [20, 29] width 25 height 25
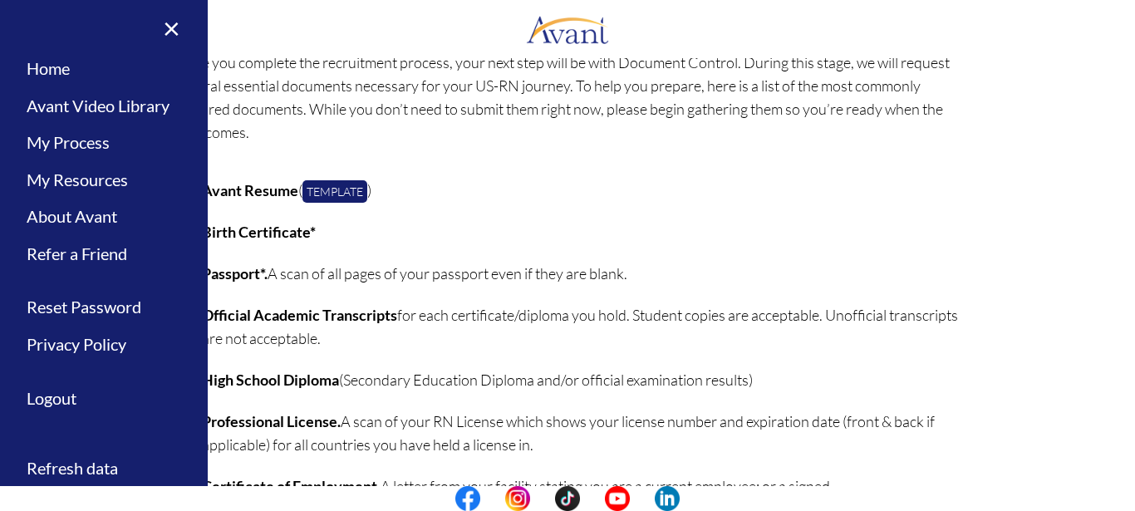
click at [948, 284] on p "Passport*. A scan of all pages of your passport even if they are blank." at bounding box center [581, 273] width 759 height 23
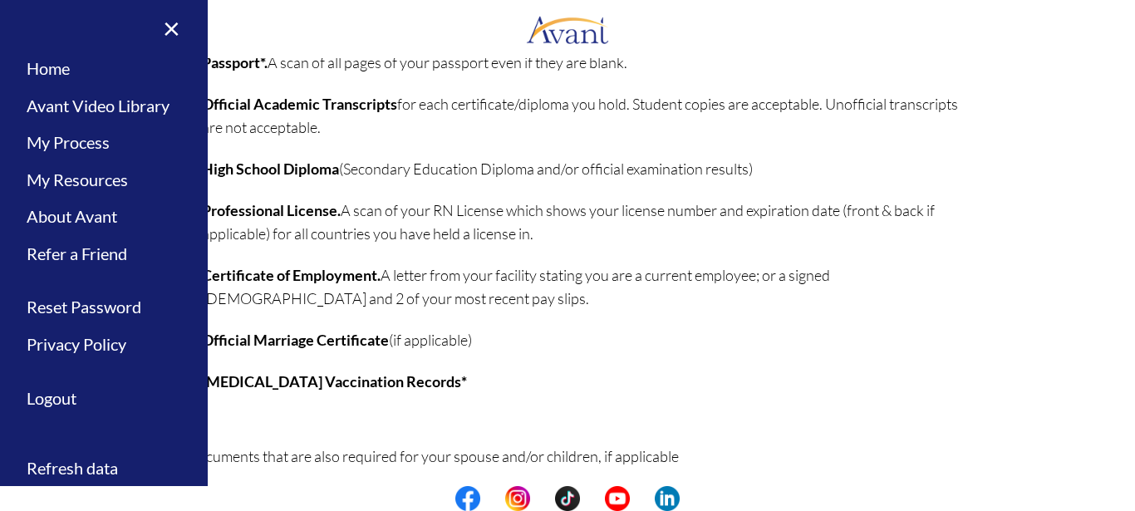
scroll to position [511, 0]
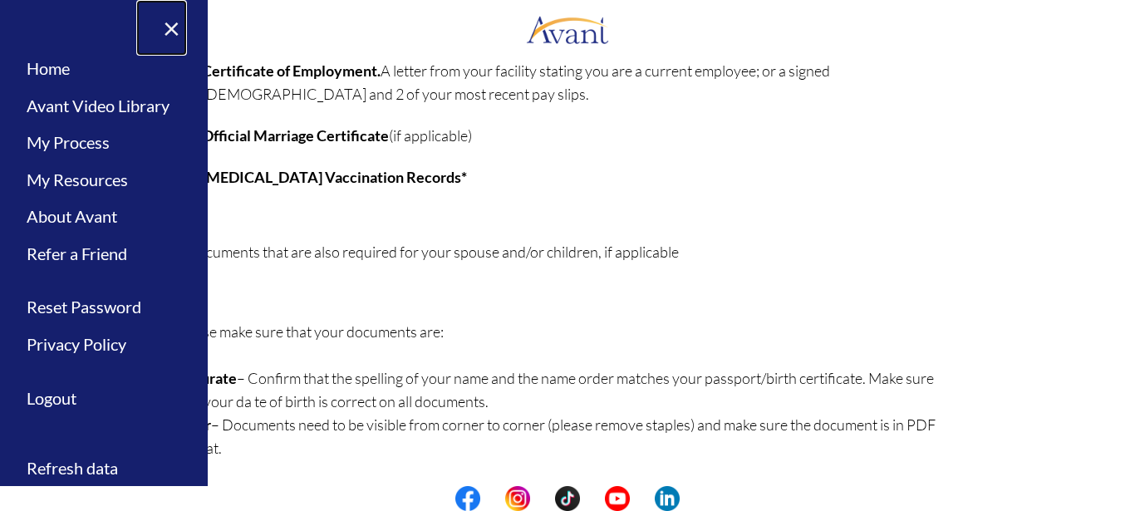
click at [171, 27] on link "×" at bounding box center [161, 28] width 51 height 56
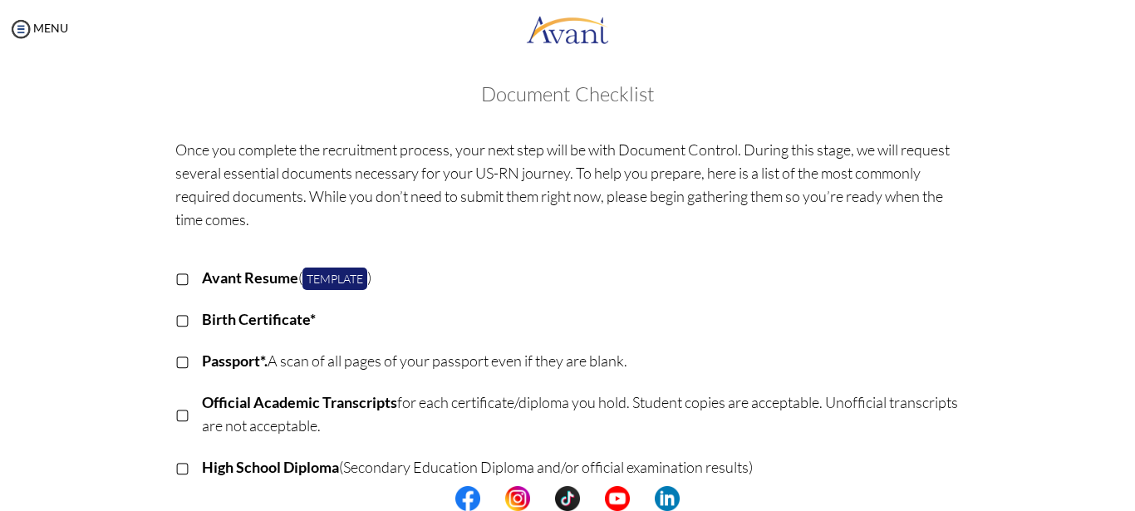
scroll to position [0, 0]
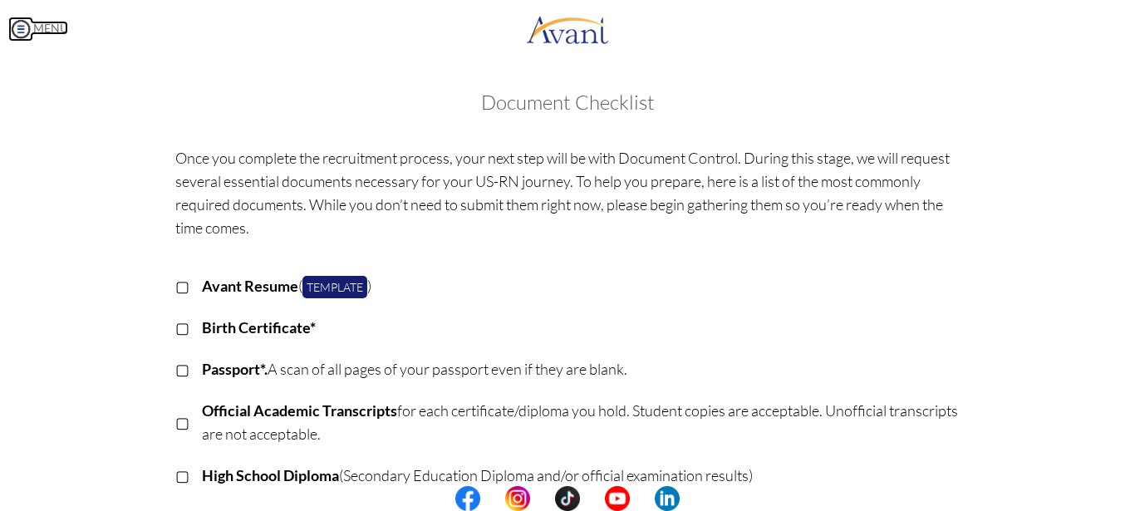
click at [19, 31] on img at bounding box center [20, 29] width 25 height 25
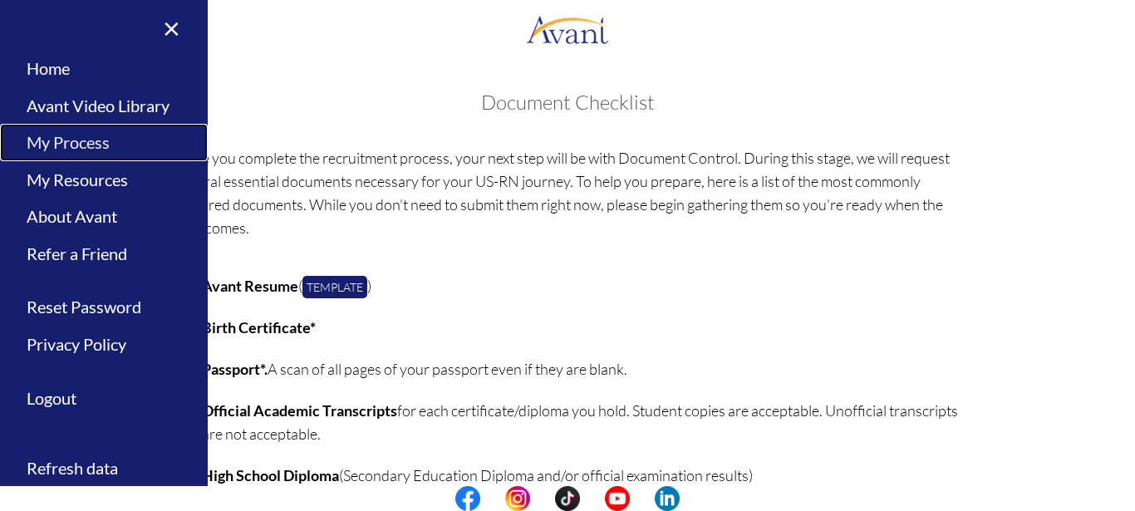
click at [93, 144] on link "My Process" at bounding box center [104, 142] width 208 height 37
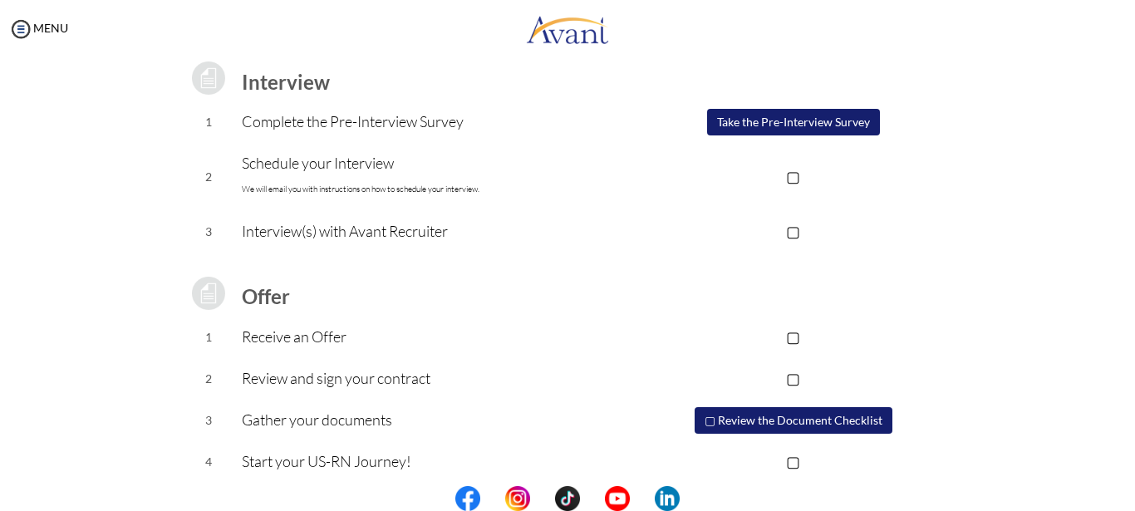
scroll to position [245, 0]
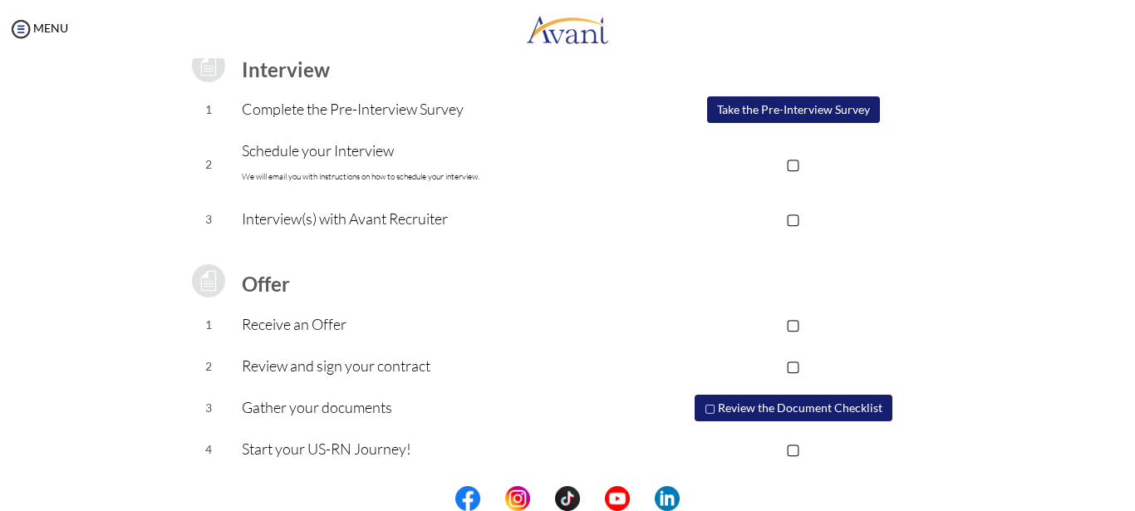
click at [797, 106] on button "Take the Pre-Interview Survey" at bounding box center [793, 109] width 173 height 27
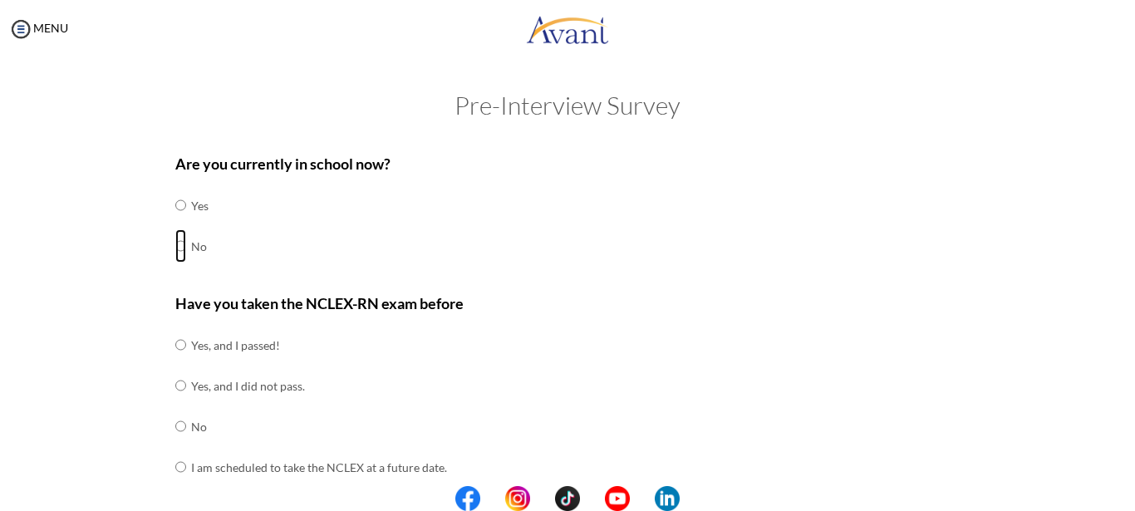
click at [175, 250] on input "radio" at bounding box center [180, 245] width 11 height 33
radio input "true"
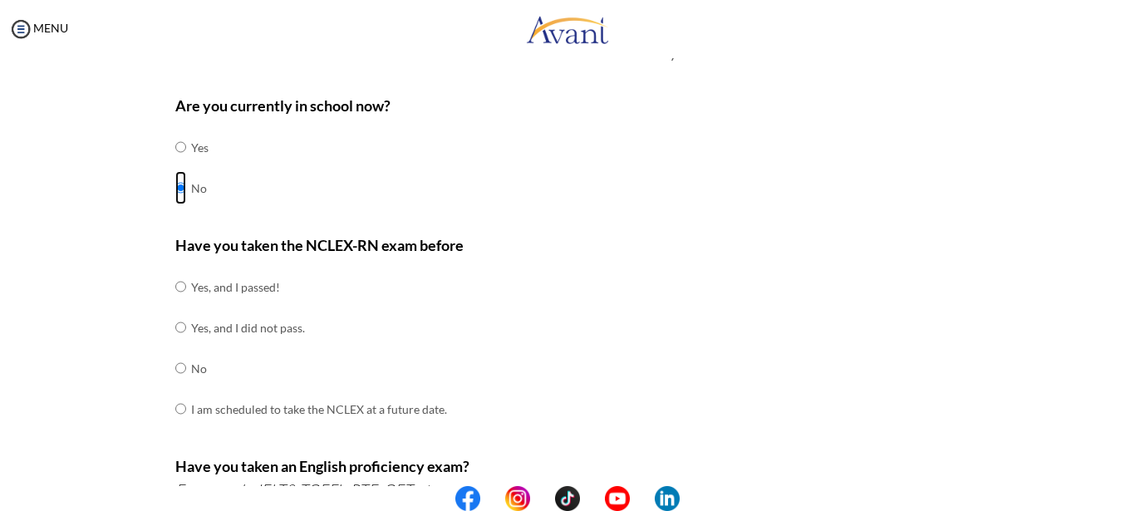
scroll to position [83, 0]
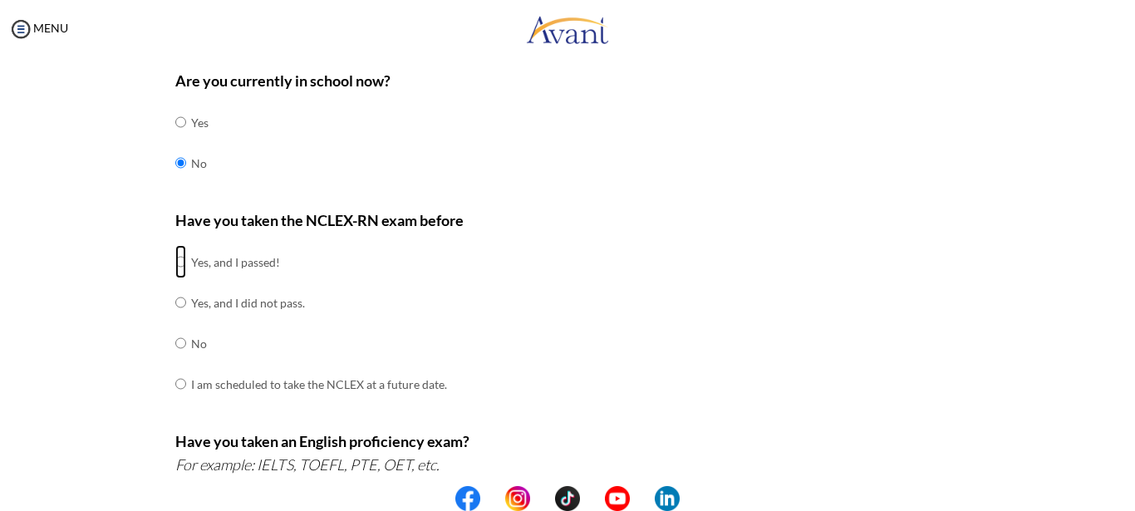
click at [175, 263] on input "radio" at bounding box center [180, 261] width 11 height 33
radio input "true"
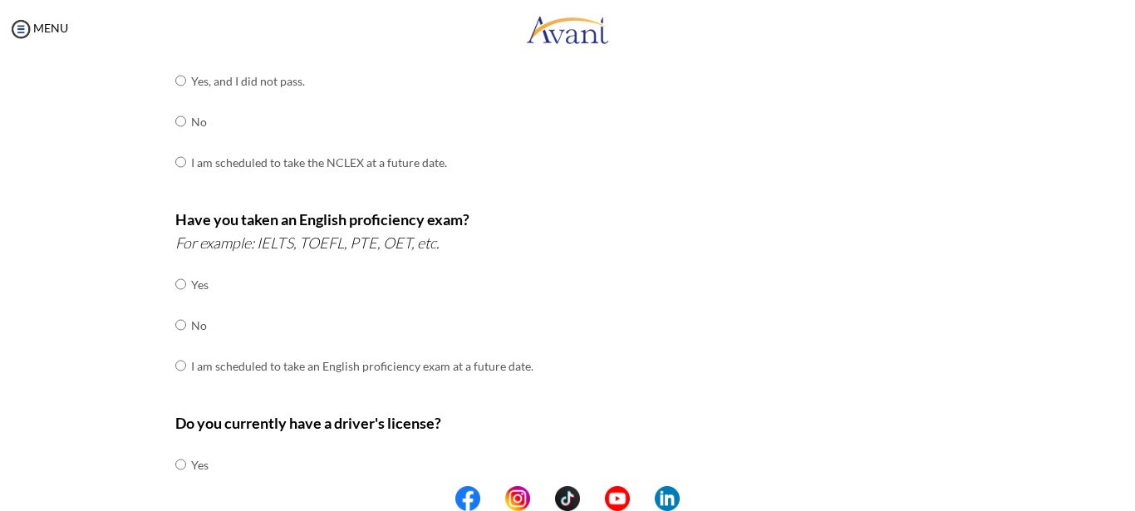
scroll to position [332, 0]
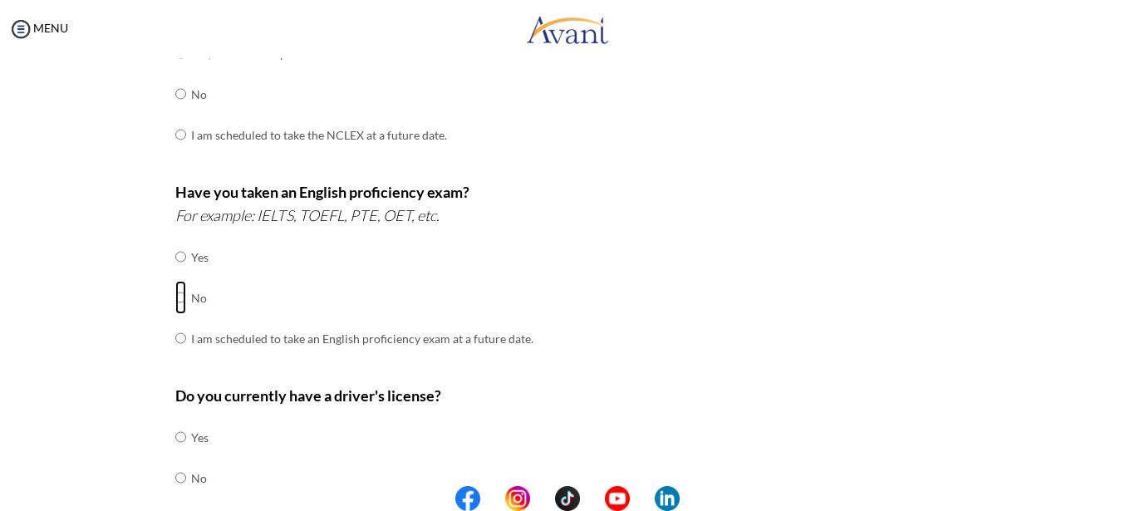
click at [175, 297] on input "radio" at bounding box center [180, 297] width 11 height 33
radio input "true"
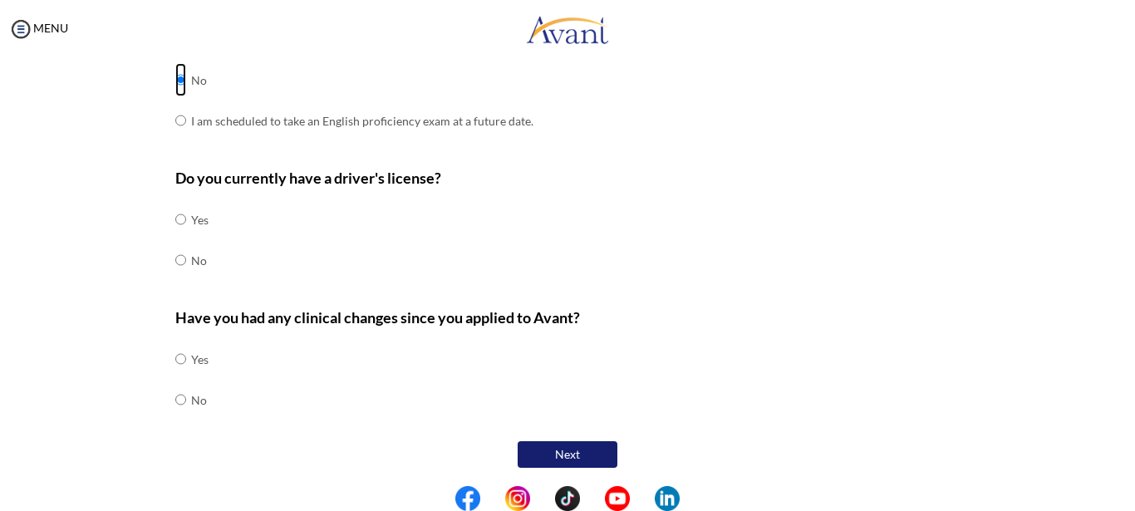
scroll to position [553, 0]
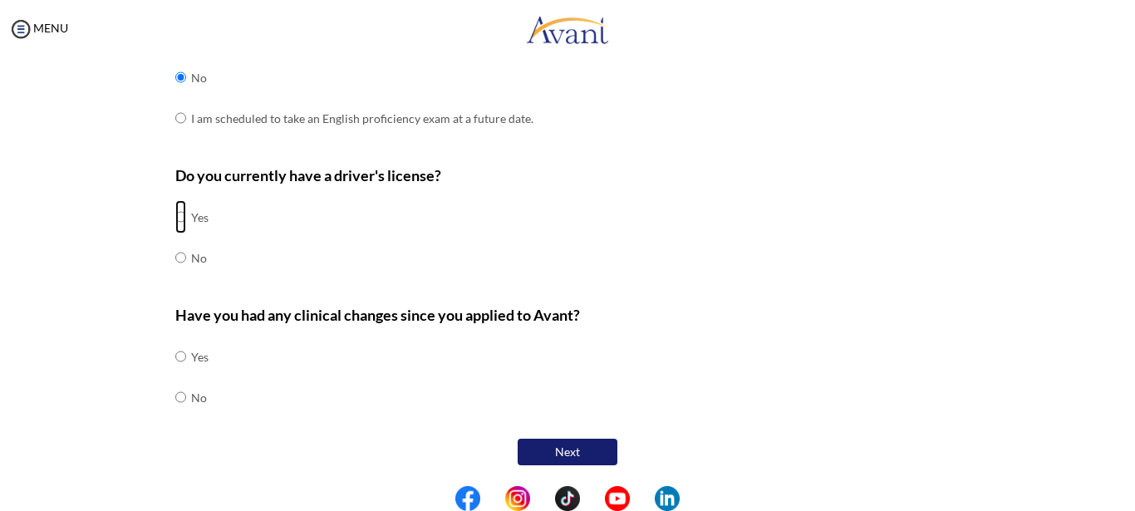
click at [175, 217] on input "radio" at bounding box center [180, 216] width 11 height 33
radio input "true"
click at [175, 396] on input "radio" at bounding box center [180, 397] width 11 height 33
radio input "true"
click at [545, 447] on button "Next" at bounding box center [568, 452] width 100 height 27
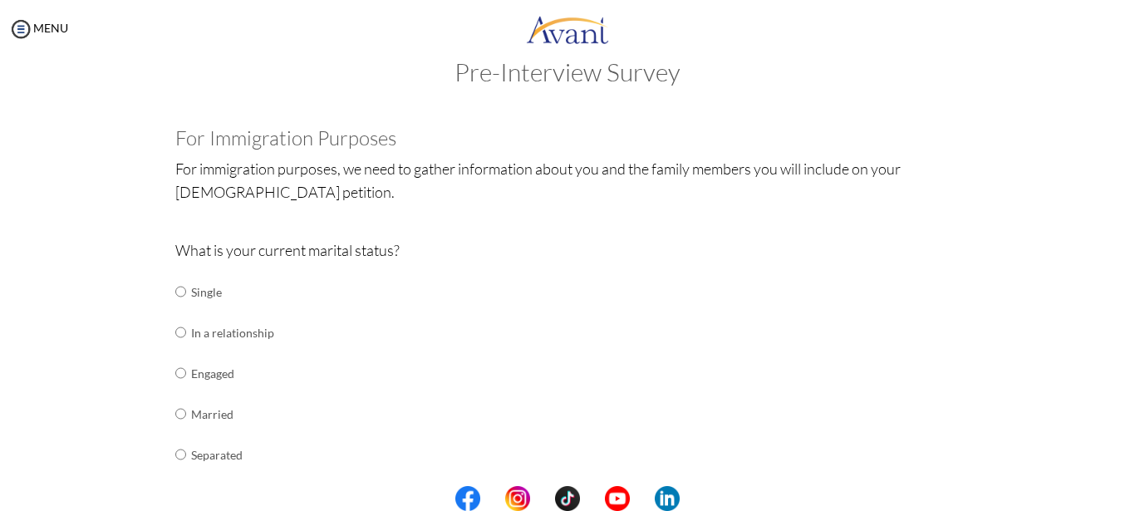
scroll to position [116, 0]
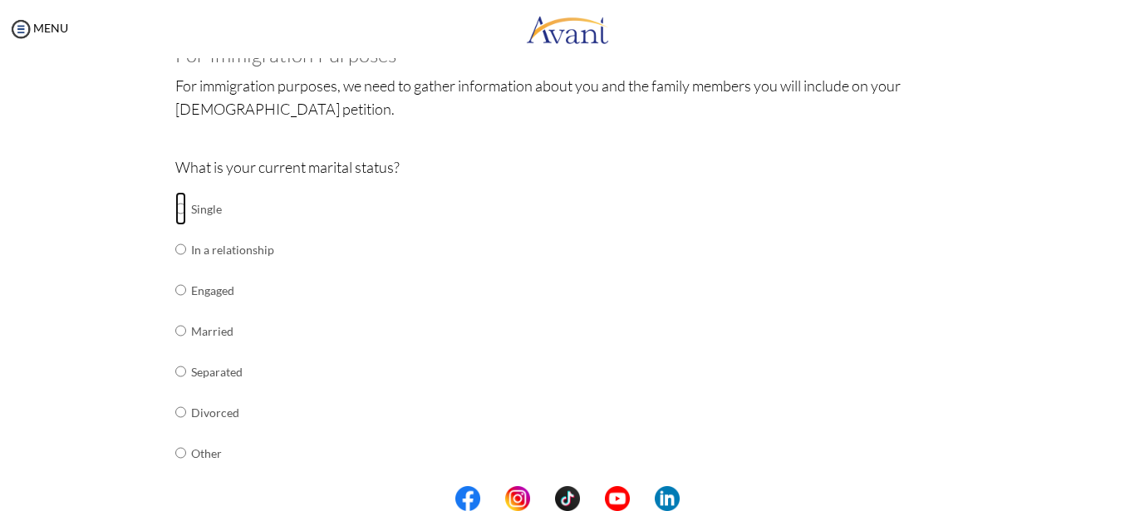
click at [176, 207] on input "radio" at bounding box center [180, 208] width 11 height 33
radio input "true"
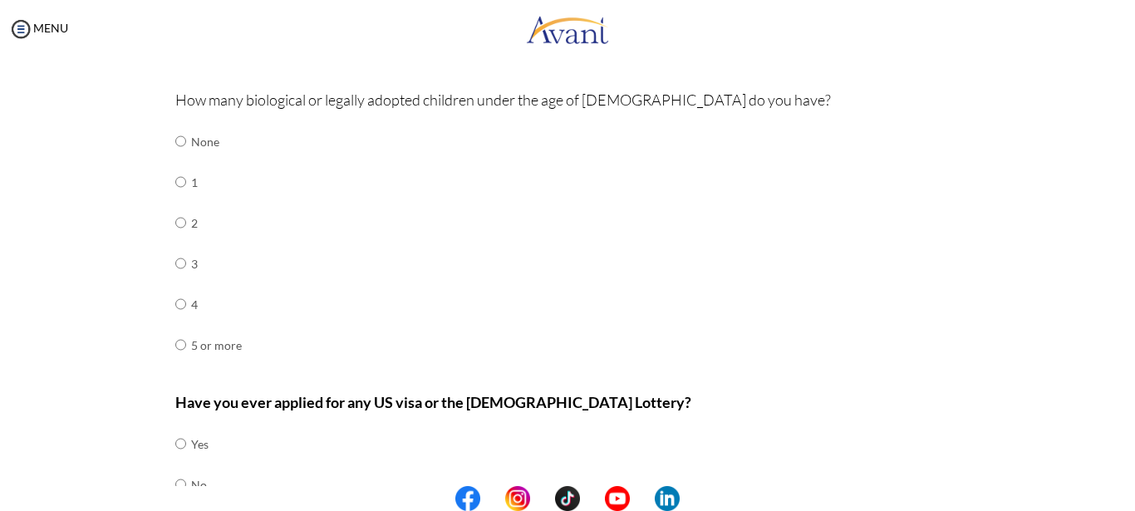
scroll to position [532, 0]
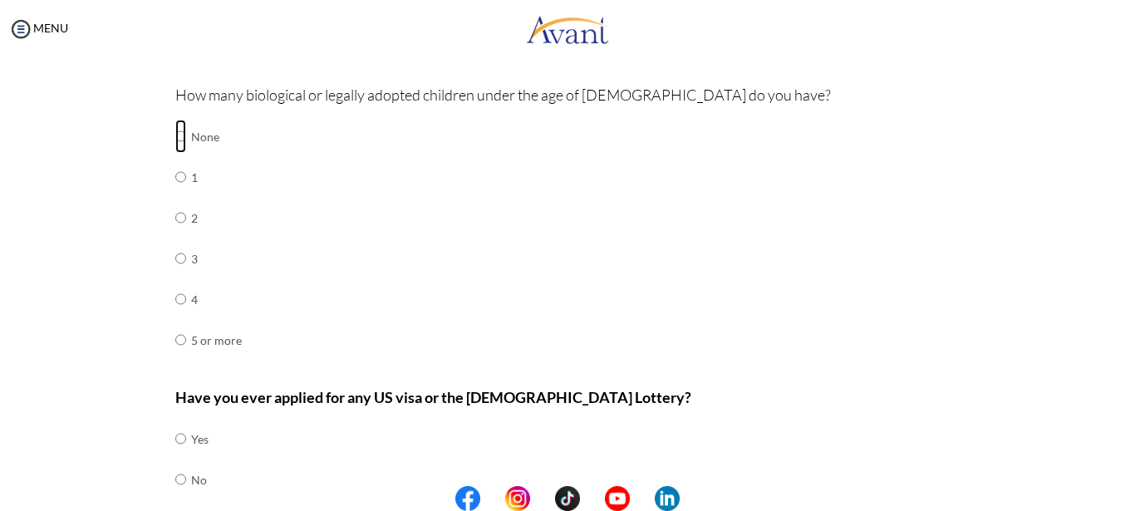
click at [175, 139] on input "radio" at bounding box center [180, 136] width 11 height 33
radio input "true"
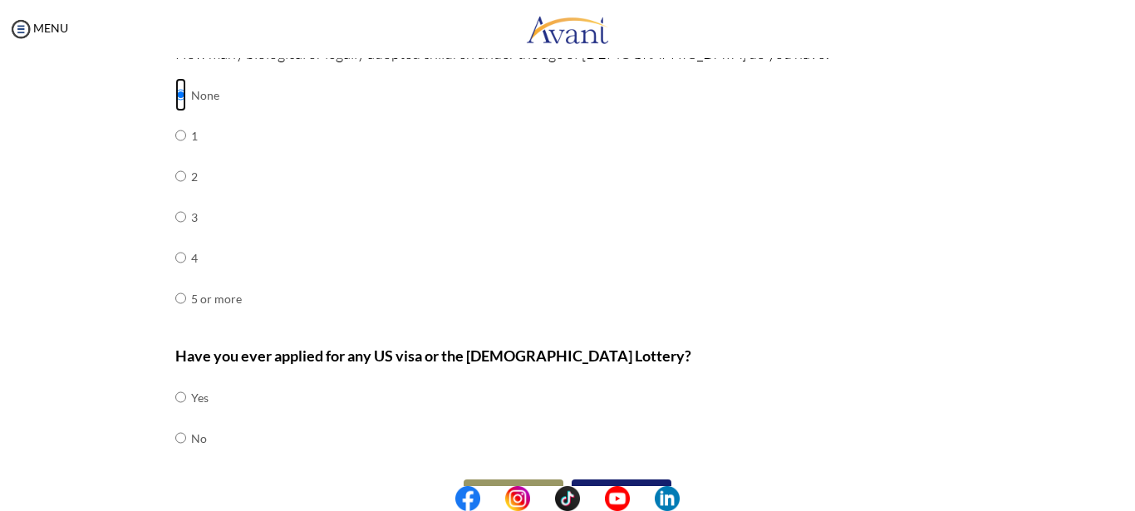
scroll to position [614, 0]
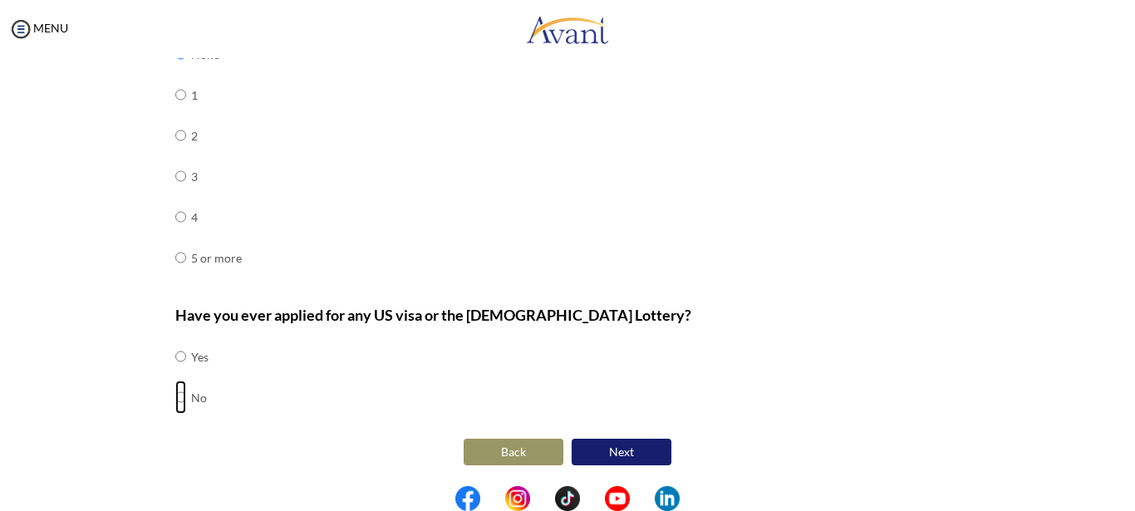
click at [175, 405] on input "radio" at bounding box center [180, 397] width 11 height 33
radio input "true"
click at [603, 450] on button "Next" at bounding box center [622, 452] width 100 height 27
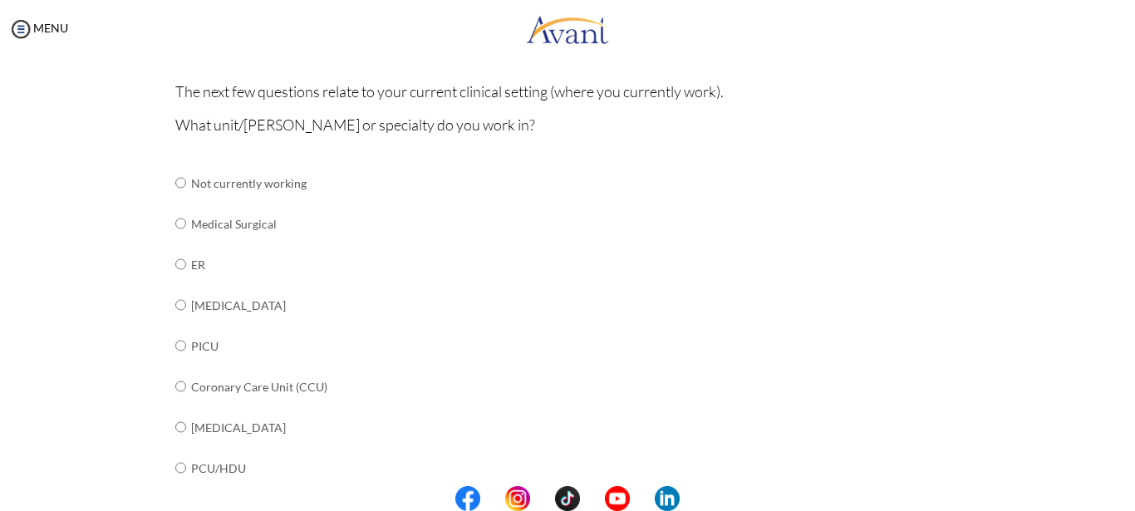
scroll to position [113, 0]
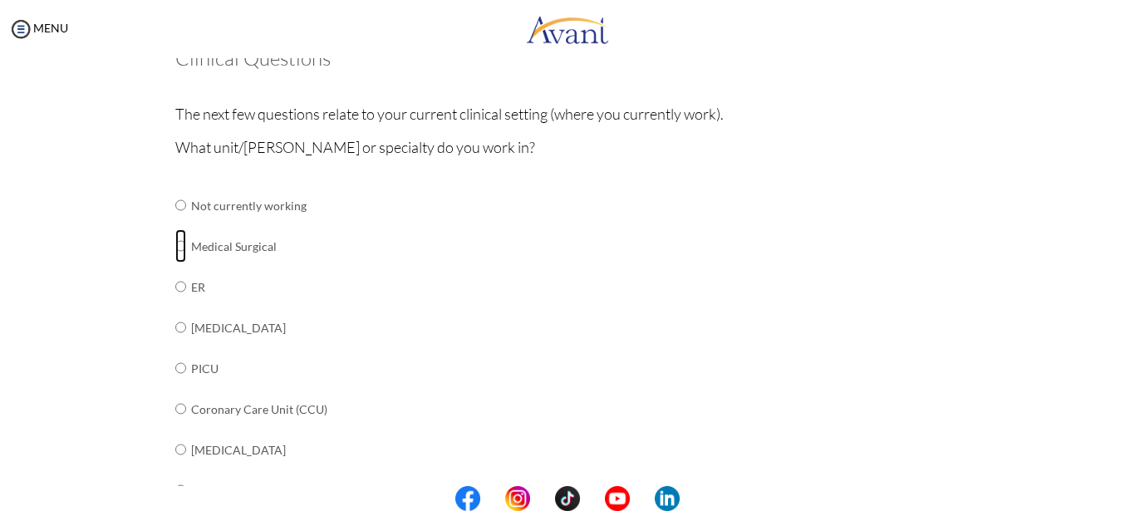
click at [175, 244] on input "radio" at bounding box center [180, 245] width 11 height 33
radio input "true"
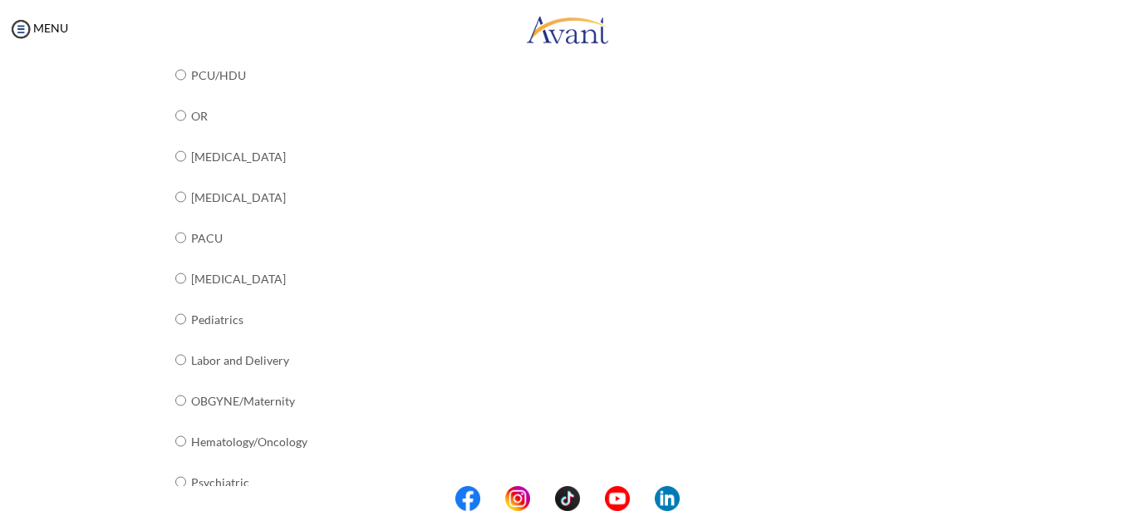
scroll to position [695, 0]
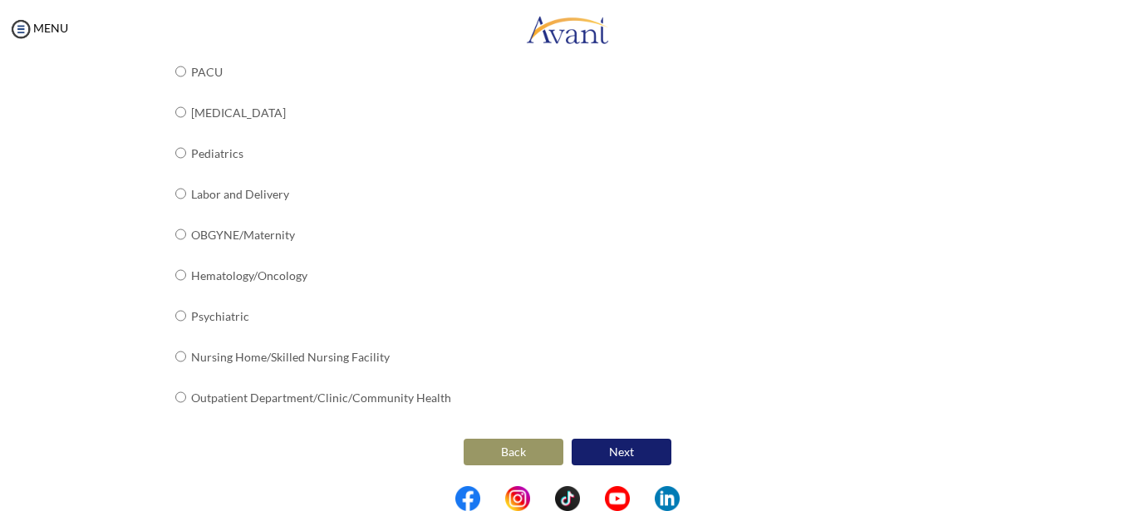
click at [616, 445] on button "Next" at bounding box center [622, 452] width 100 height 27
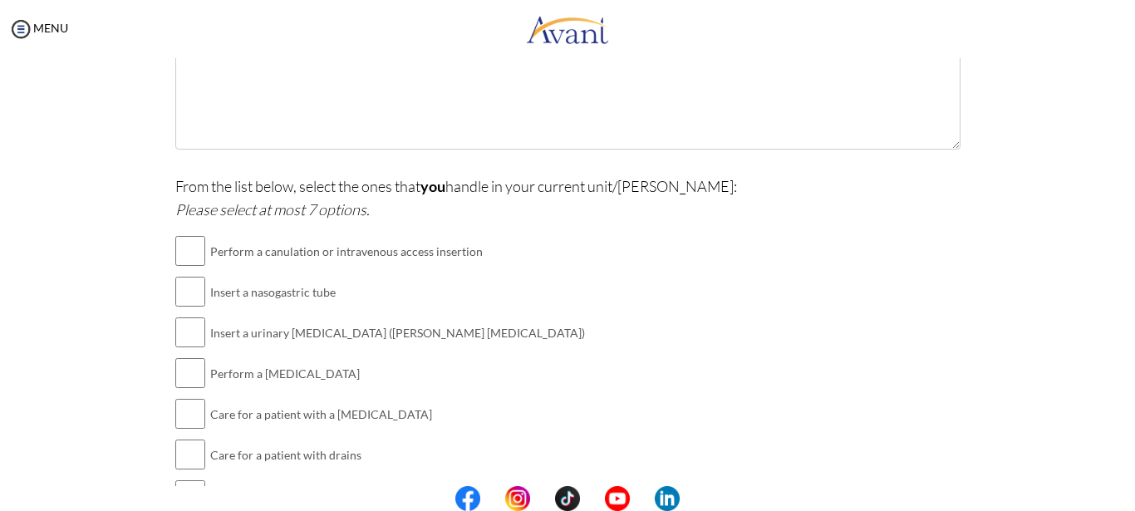
scroll to position [366, 0]
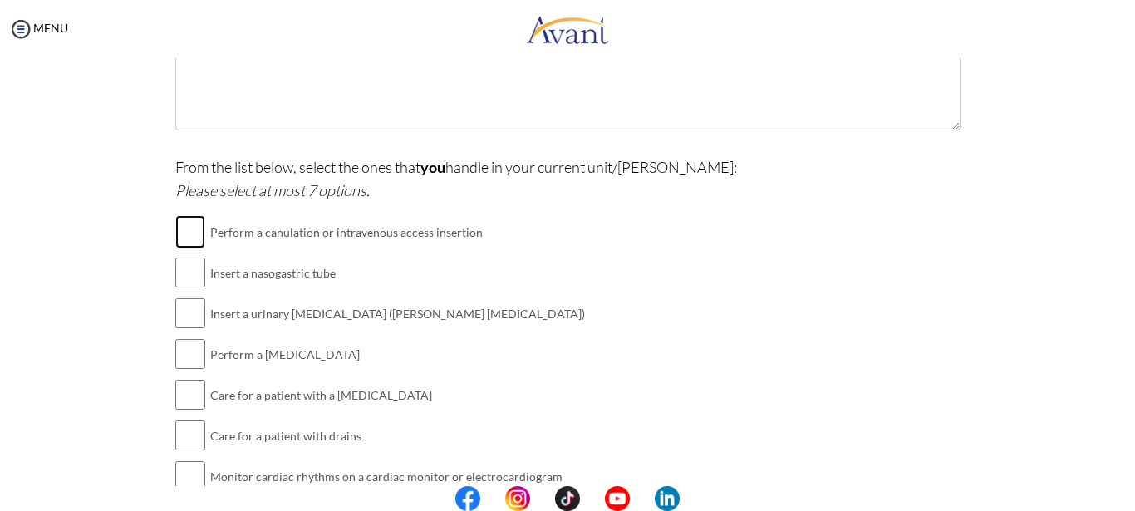
click at [189, 228] on input "checkbox" at bounding box center [190, 231] width 30 height 33
checkbox input "true"
click at [184, 274] on input "checkbox" at bounding box center [190, 272] width 30 height 33
checkbox input "true"
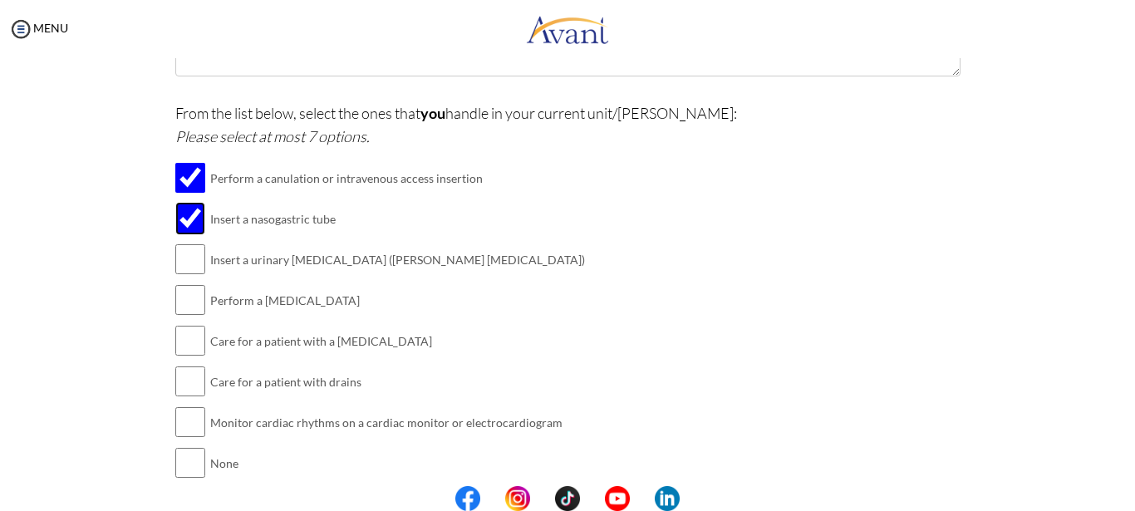
scroll to position [449, 0]
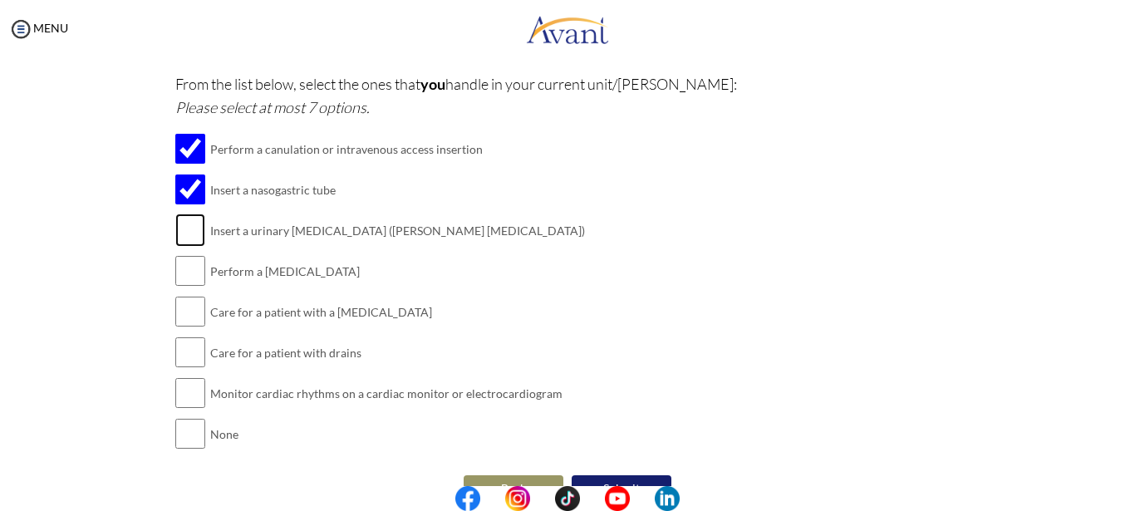
click at [187, 229] on input "checkbox" at bounding box center [190, 230] width 30 height 33
checkbox input "true"
click at [190, 269] on input "checkbox" at bounding box center [190, 270] width 30 height 33
checkbox input "true"
click at [194, 352] on input "checkbox" at bounding box center [190, 352] width 30 height 33
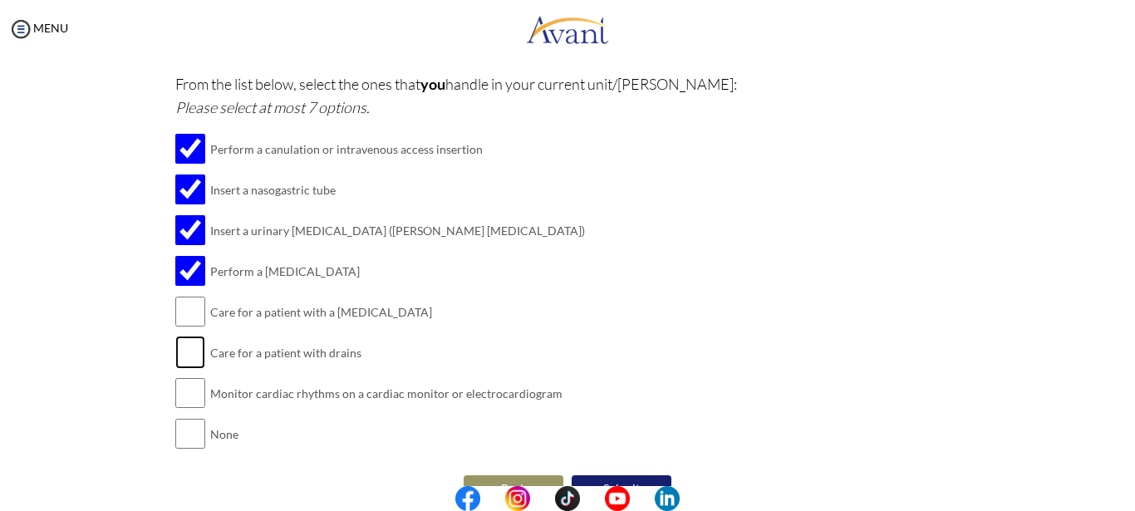
checkbox input "true"
click at [178, 400] on input "checkbox" at bounding box center [190, 392] width 30 height 33
checkbox input "true"
click at [194, 310] on input "checkbox" at bounding box center [190, 311] width 30 height 33
checkbox input "true"
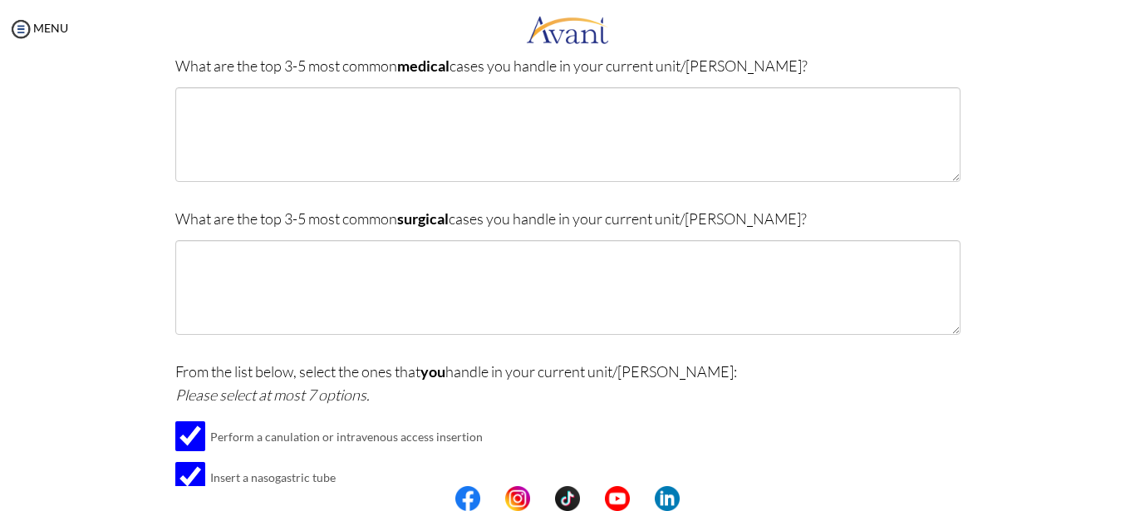
scroll to position [153, 0]
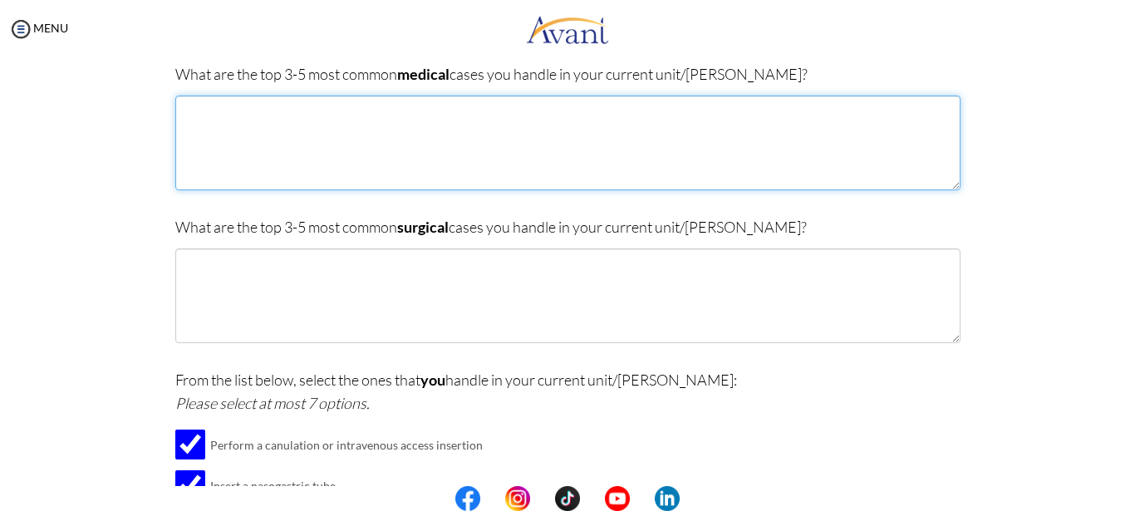
click at [496, 140] on textarea at bounding box center [567, 143] width 785 height 95
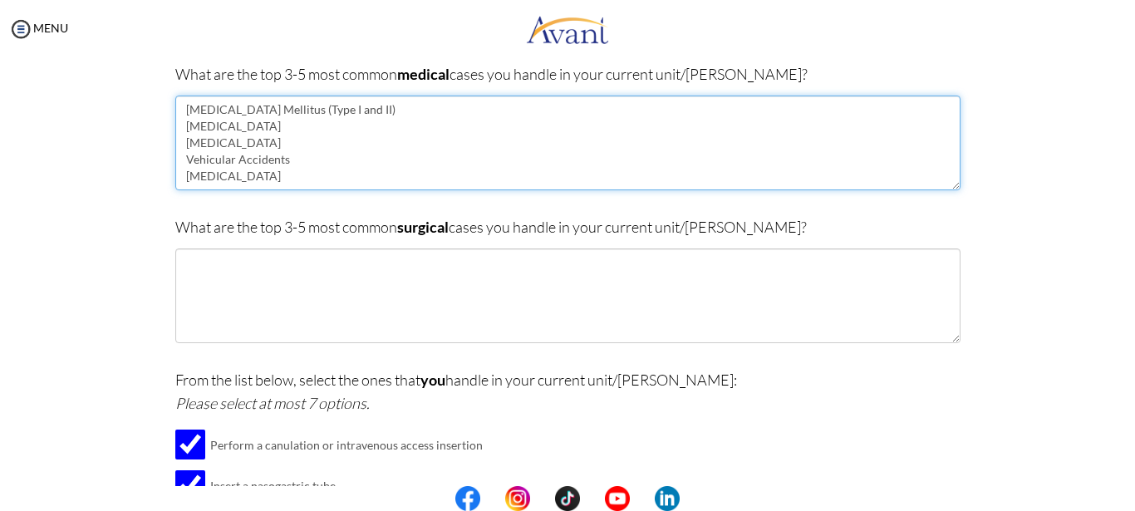
click at [237, 145] on textarea "[MEDICAL_DATA] Mellitus (Type I and II) [MEDICAL_DATA] [MEDICAL_DATA] Vehicular…" at bounding box center [567, 143] width 785 height 95
type textarea "[MEDICAL_DATA] Mellitus (Type I and II) [MEDICAL_DATA] Anemia/Sepsis Vehicular …"
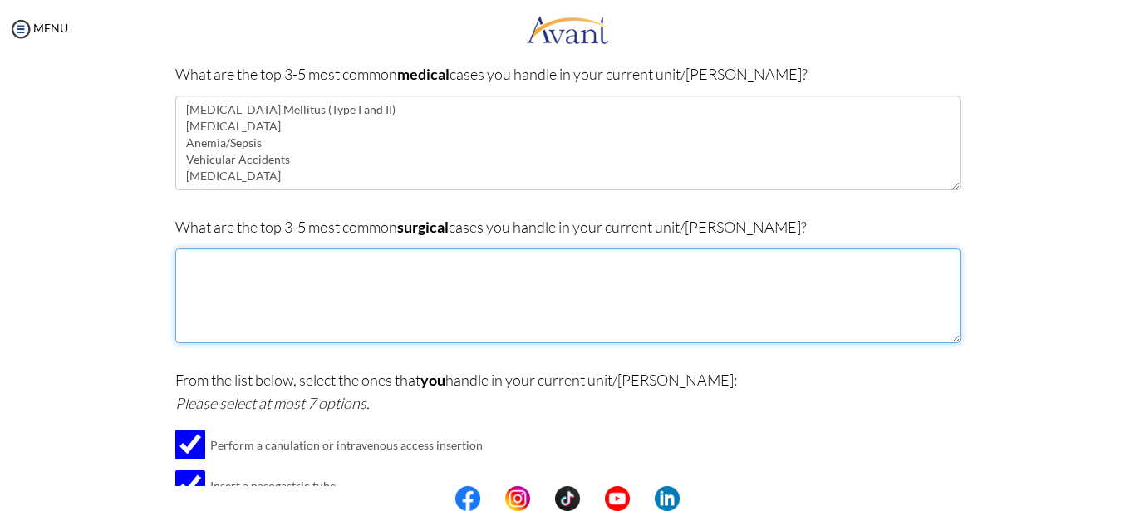
click at [327, 278] on textarea at bounding box center [567, 296] width 785 height 95
click at [397, 262] on textarea "Open Reduction and [MEDICAL_DATA] Amputations Wound [MEDICAL_DATA]" at bounding box center [567, 296] width 785 height 95
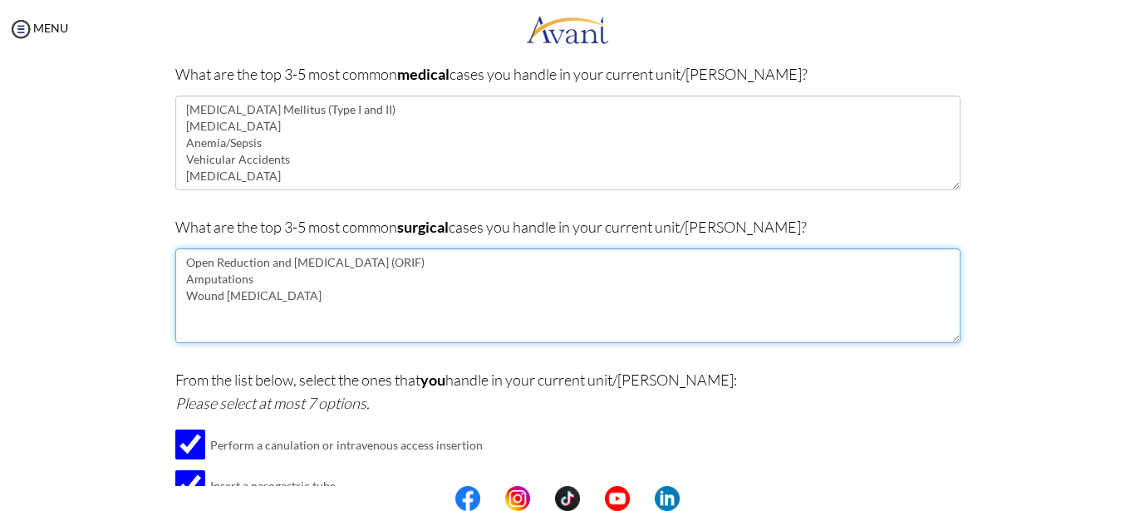
click at [330, 297] on textarea "Open Reduction and [MEDICAL_DATA] (ORIF) Amputations Wound [MEDICAL_DATA]" at bounding box center [567, 296] width 785 height 95
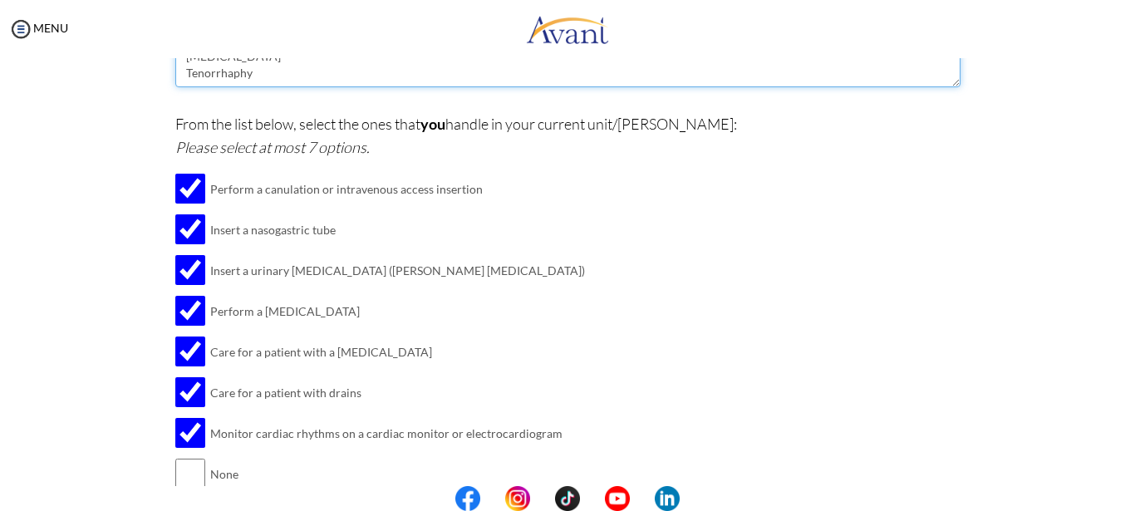
scroll to position [485, 0]
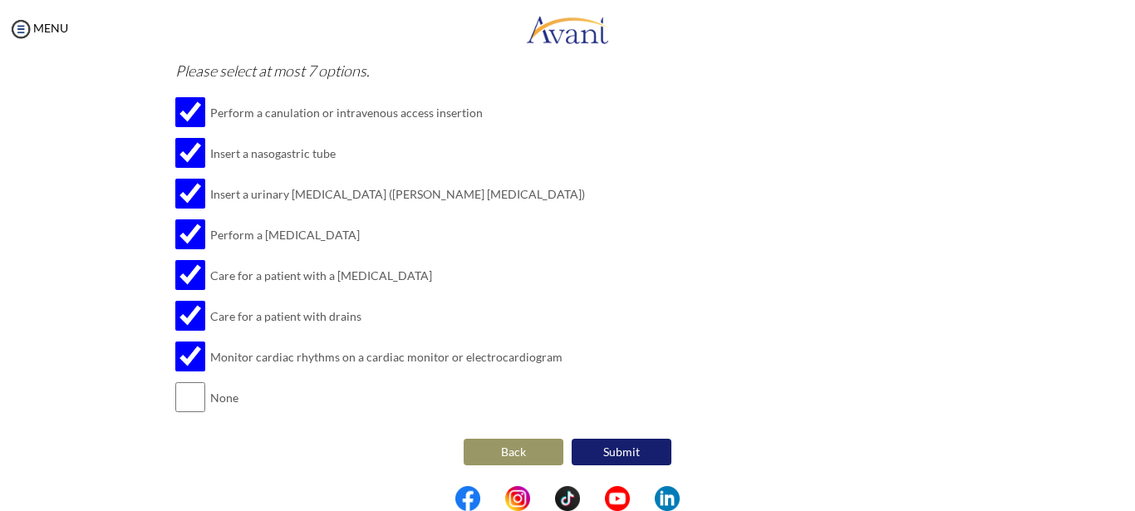
type textarea "Open Reduction and [MEDICAL_DATA] (ORIF) Amputations Wound [MEDICAL_DATA] [MEDI…"
click at [642, 460] on button "Submit" at bounding box center [622, 452] width 100 height 27
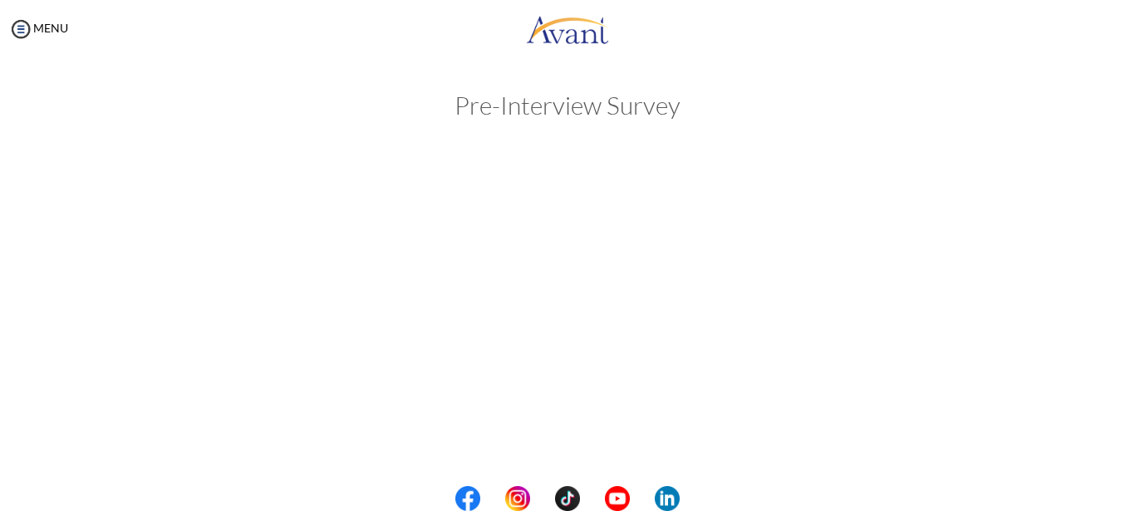
scroll to position [0, 0]
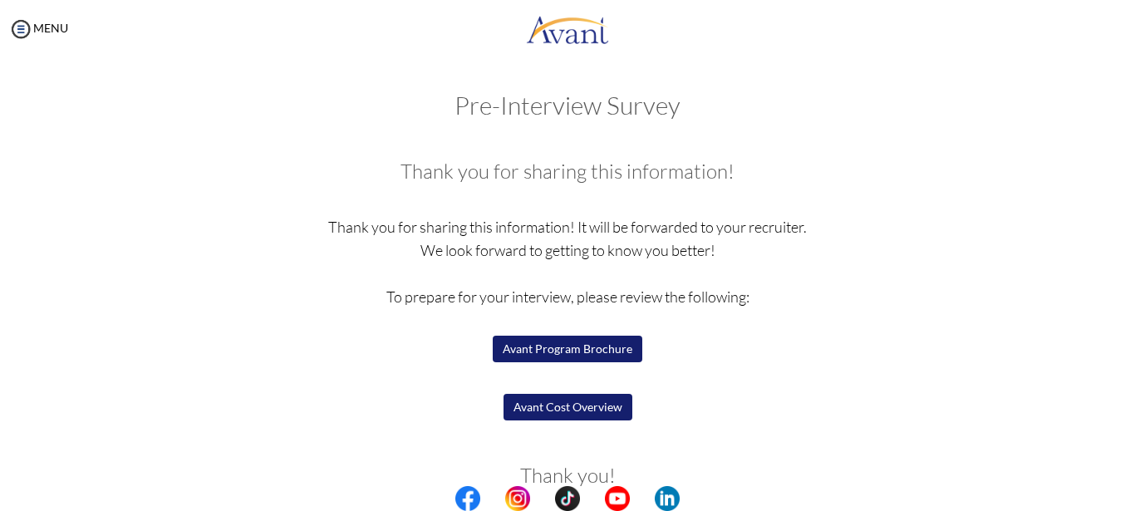
click at [578, 403] on button "Avant Cost Overview" at bounding box center [568, 407] width 129 height 27
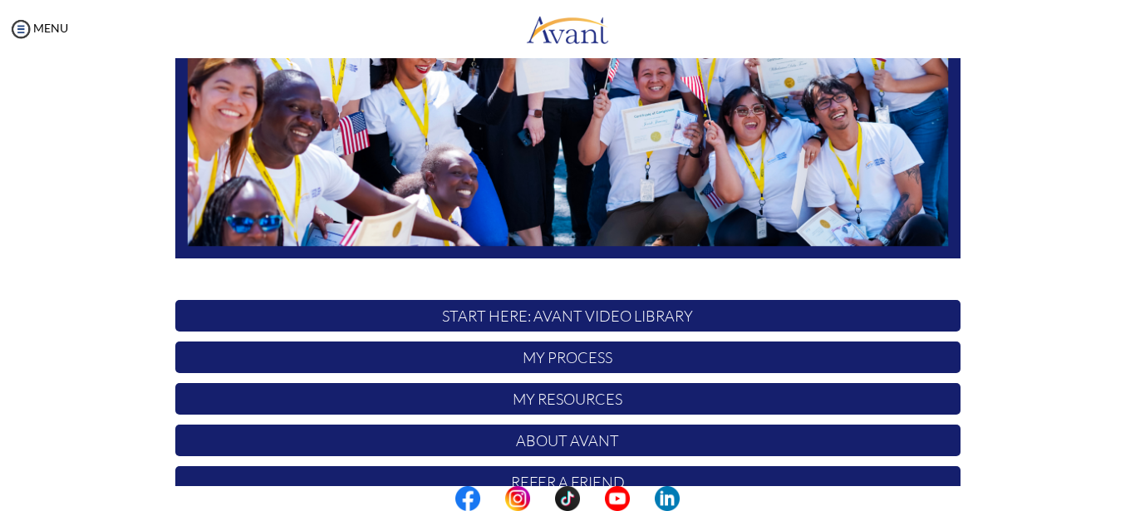
scroll to position [412, 0]
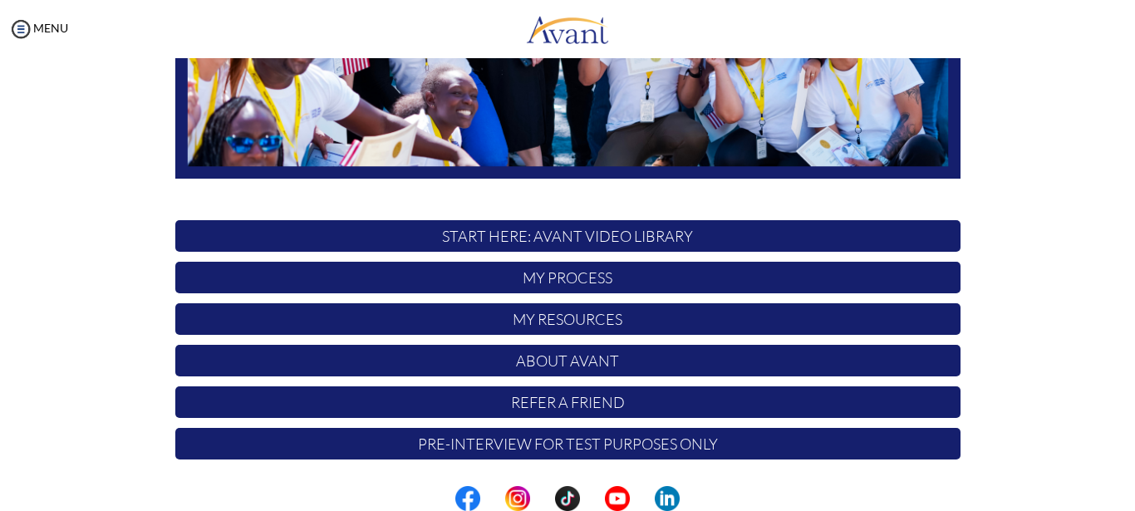
click at [611, 323] on p "My Resources" at bounding box center [567, 319] width 785 height 32
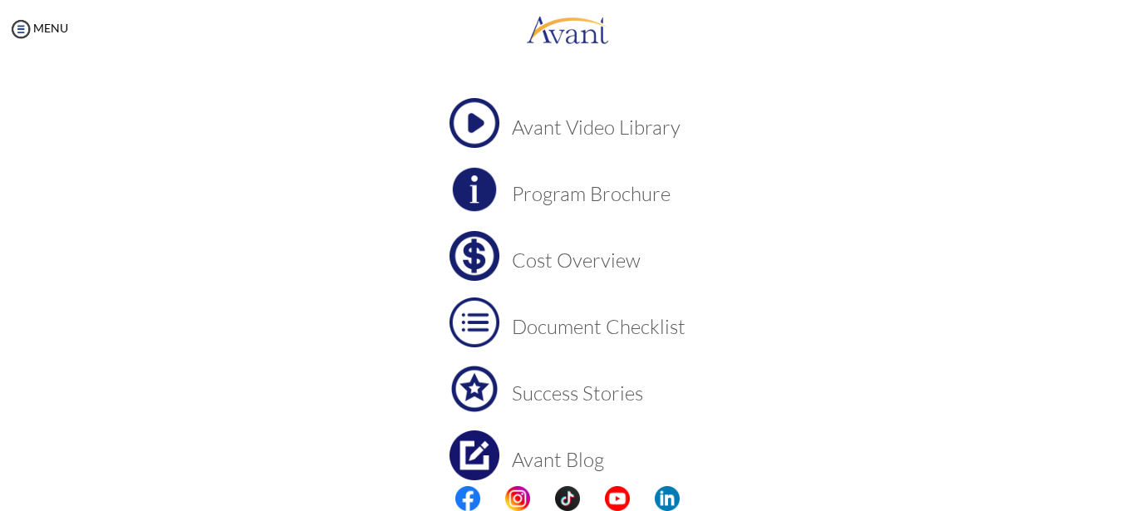
scroll to position [160, 0]
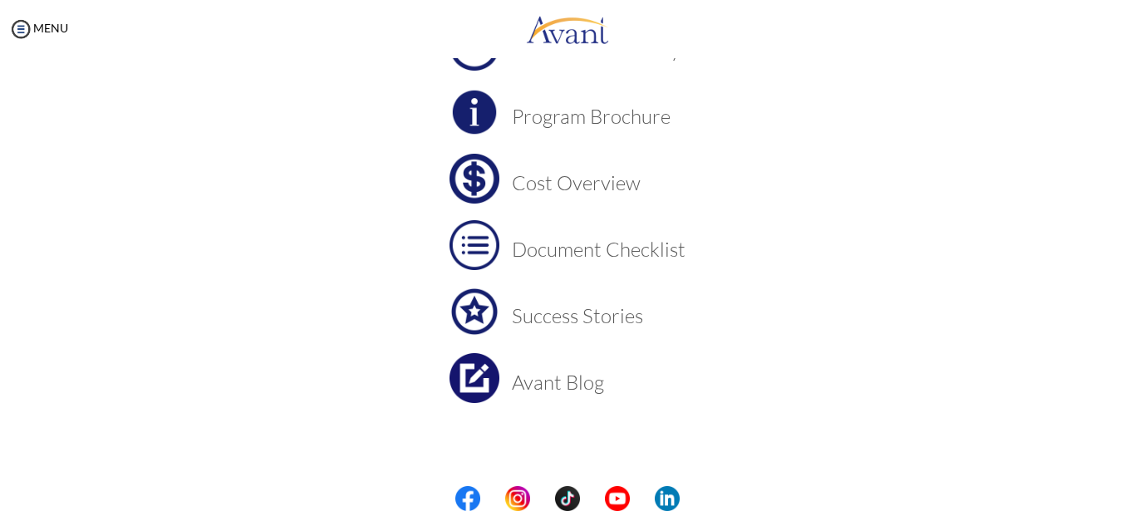
click at [476, 180] on img at bounding box center [475, 179] width 50 height 50
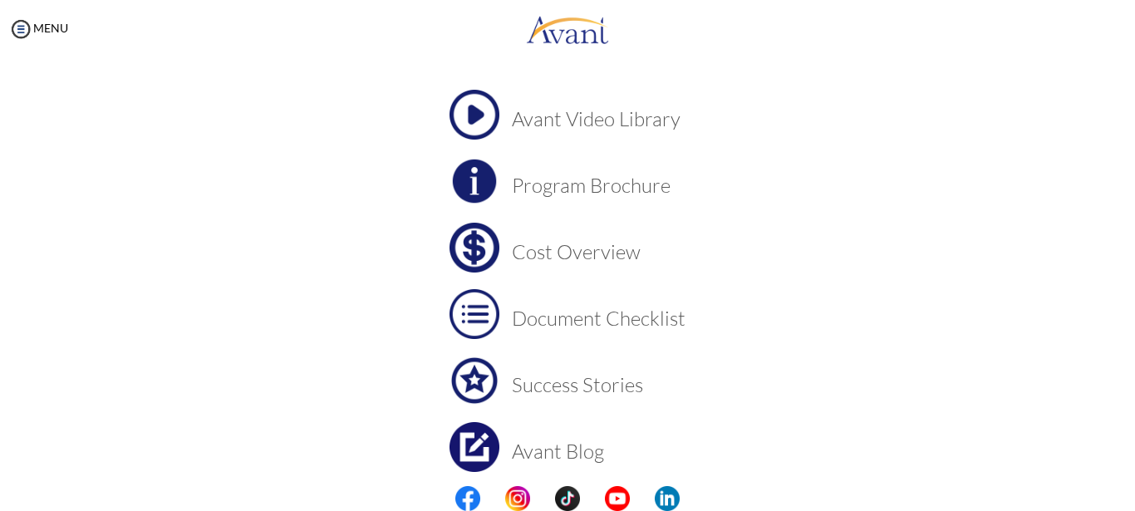
scroll to position [0, 0]
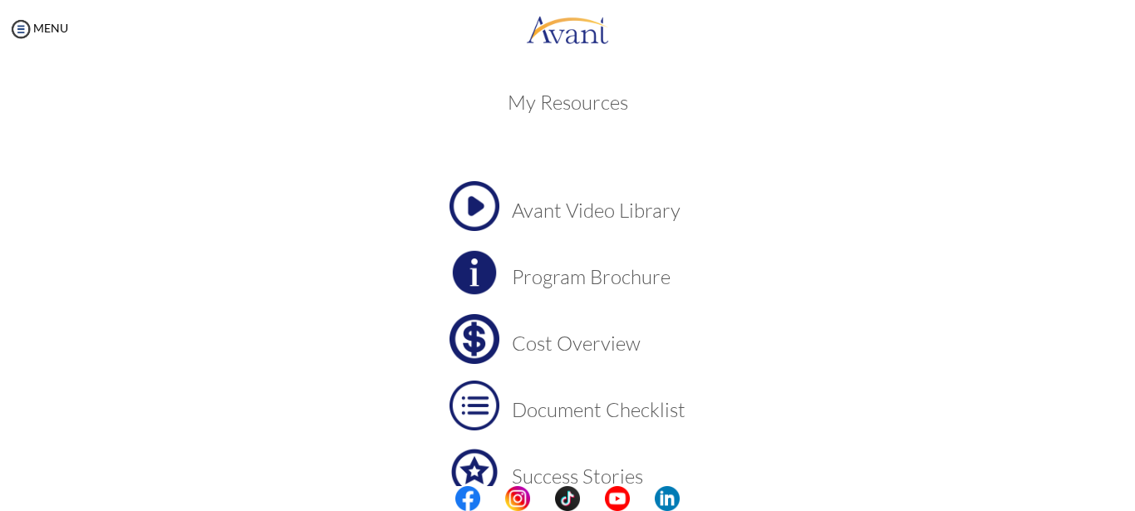
click at [477, 275] on img at bounding box center [475, 273] width 50 height 50
click at [19, 28] on img at bounding box center [20, 29] width 25 height 25
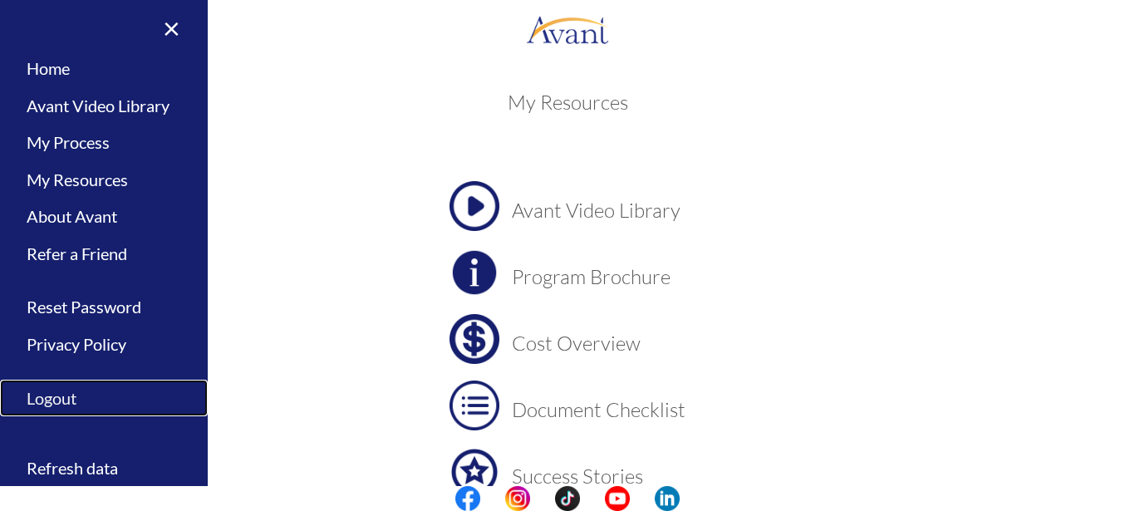
click at [66, 390] on link "Logout" at bounding box center [104, 398] width 208 height 37
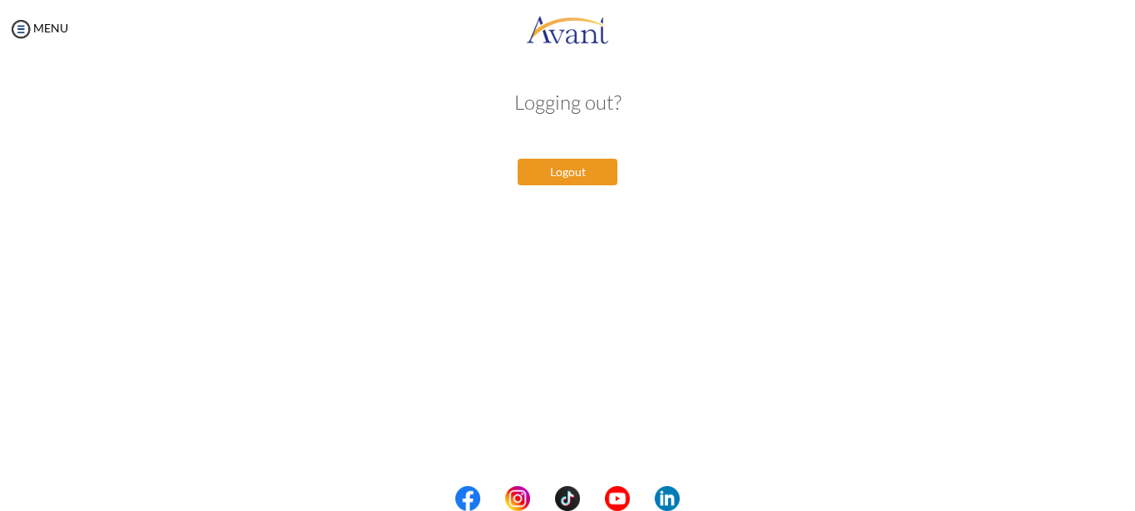
click at [583, 170] on button "Logout" at bounding box center [568, 172] width 100 height 27
